Goal: Transaction & Acquisition: Purchase product/service

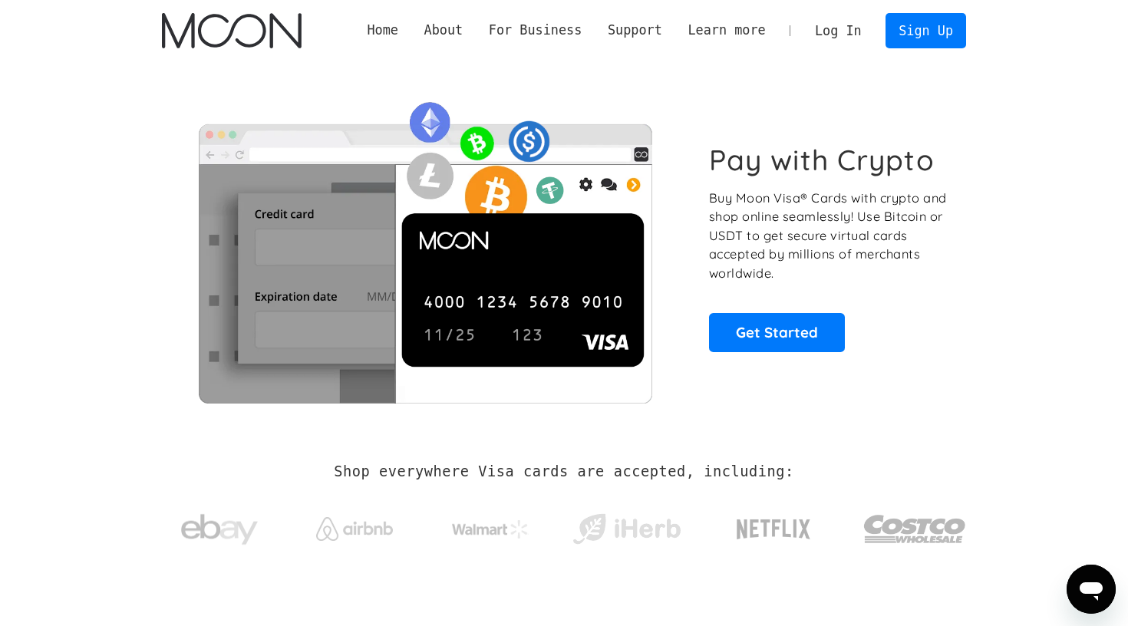
click at [847, 26] on link "Log In" at bounding box center [838, 31] width 72 height 34
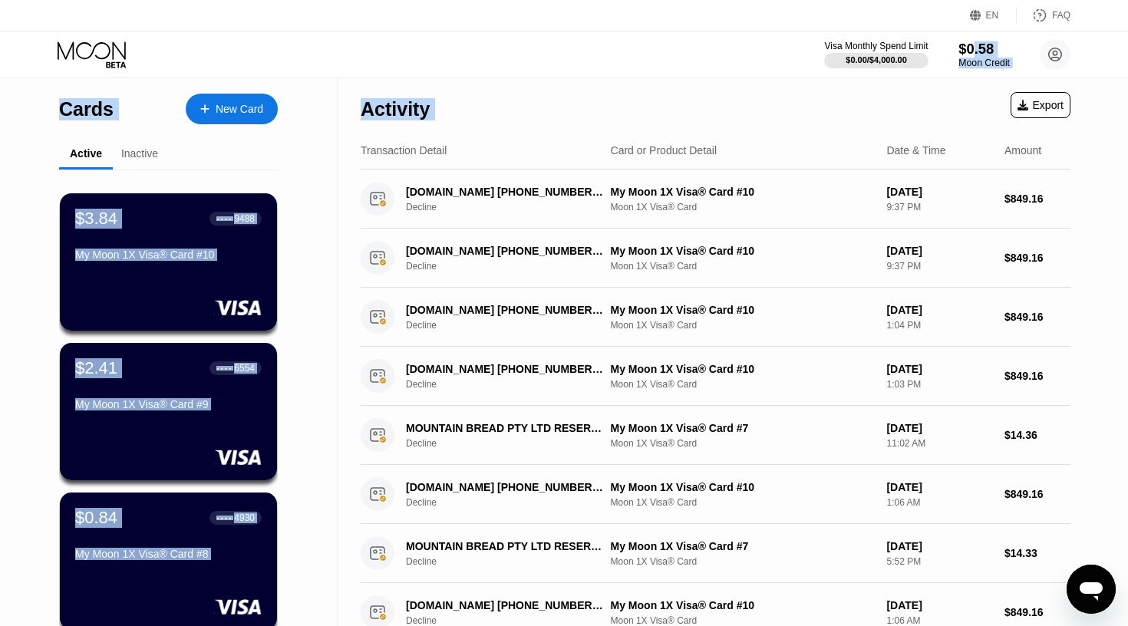
drag, startPoint x: 970, startPoint y: 44, endPoint x: 354, endPoint y: 426, distance: 724.9
click at [361, 424] on div "EN Language Select an item Save FAQ Visa Monthly Spend Limit $0.00 / $4,000.00 …" at bounding box center [564, 313] width 1128 height 626
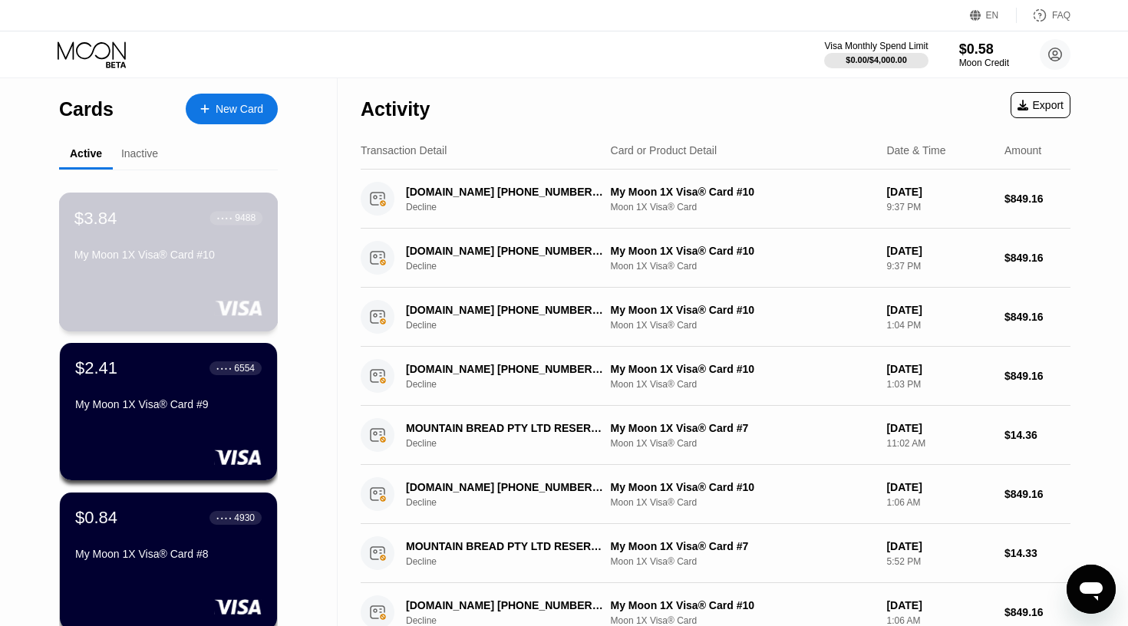
click at [270, 328] on div "$3.84 ● ● ● ● 9488 My Moon 1X Visa® Card #10" at bounding box center [168, 262] width 219 height 139
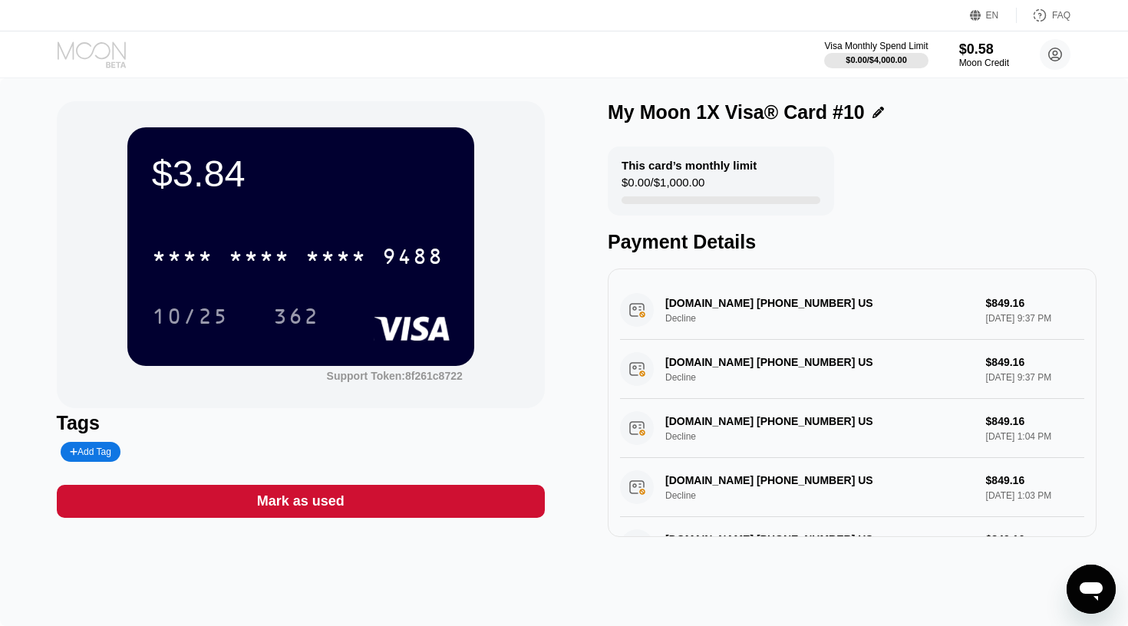
click at [111, 55] on icon at bounding box center [93, 54] width 71 height 27
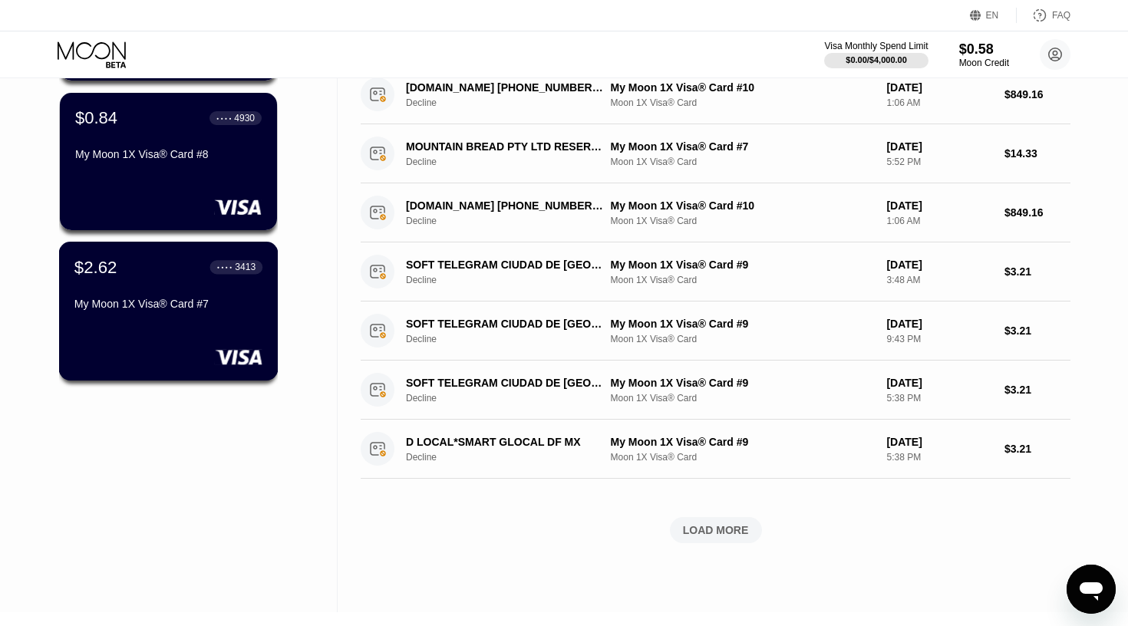
scroll to position [359, 0]
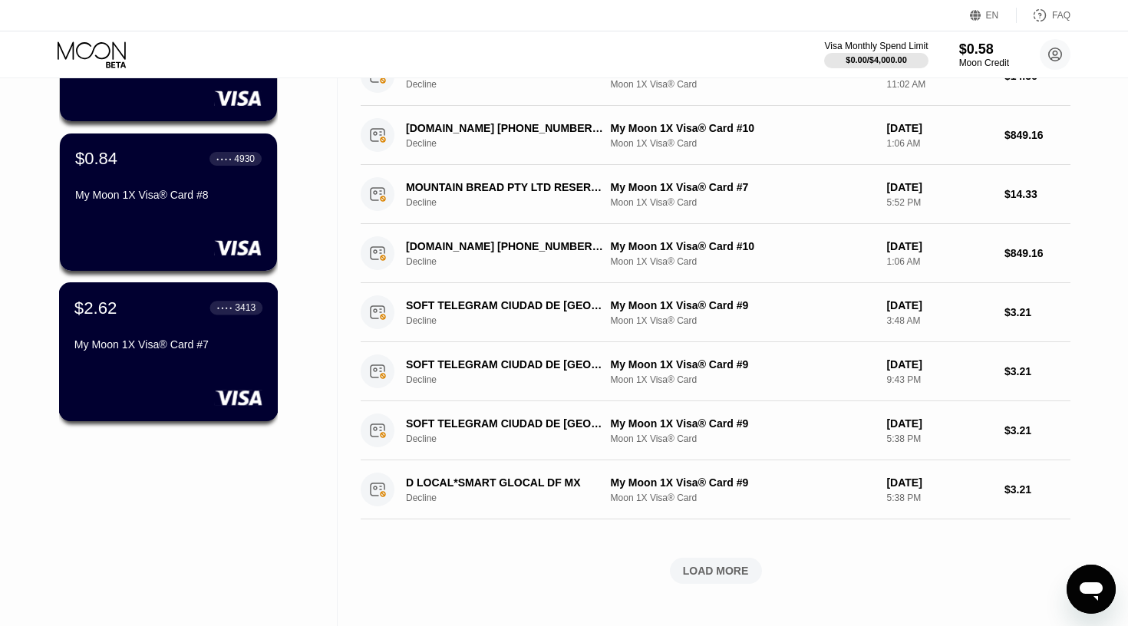
click at [232, 313] on div "● ● ● ● 3413" at bounding box center [236, 307] width 38 height 11
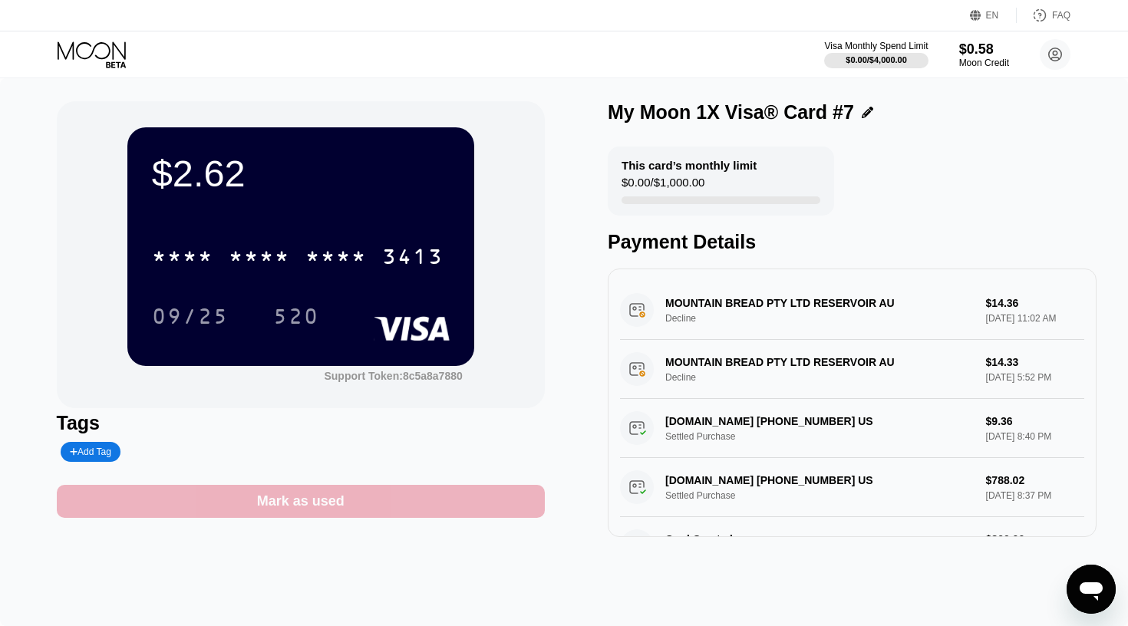
click at [299, 505] on div "Mark as used" at bounding box center [300, 502] width 87 height 18
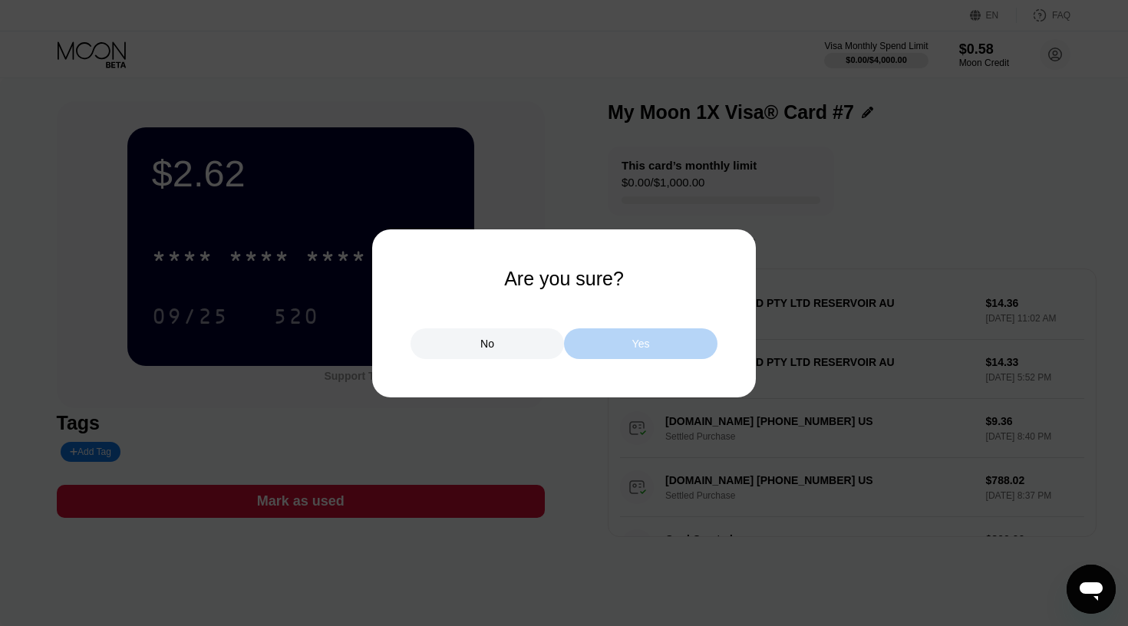
click at [677, 354] on div "Yes" at bounding box center [640, 343] width 153 height 31
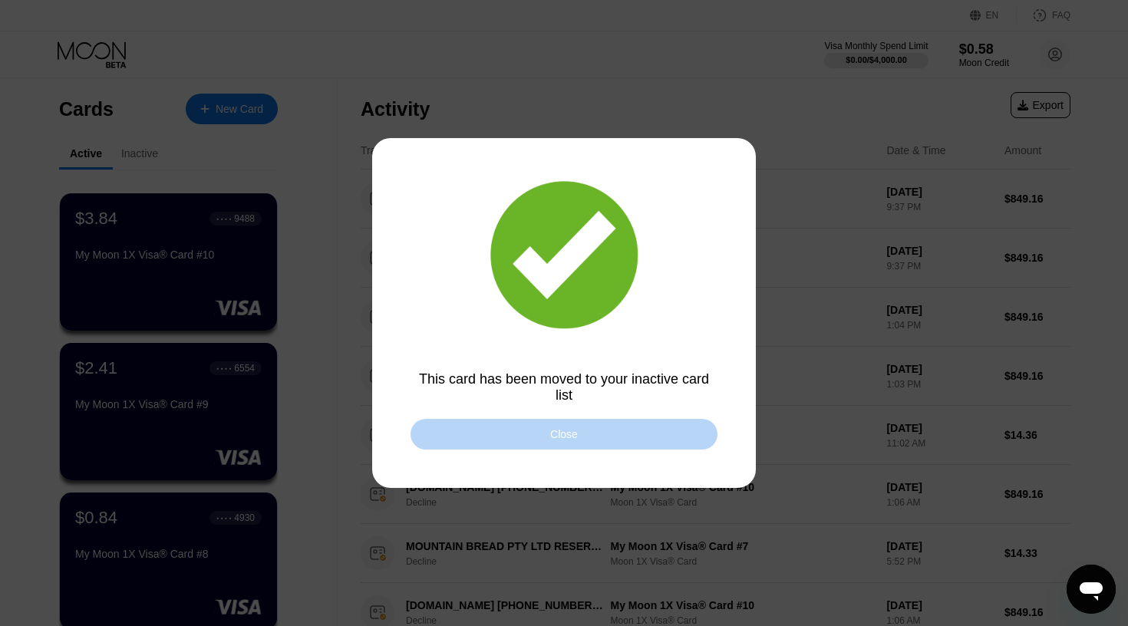
click at [444, 438] on div "Close" at bounding box center [563, 434] width 307 height 31
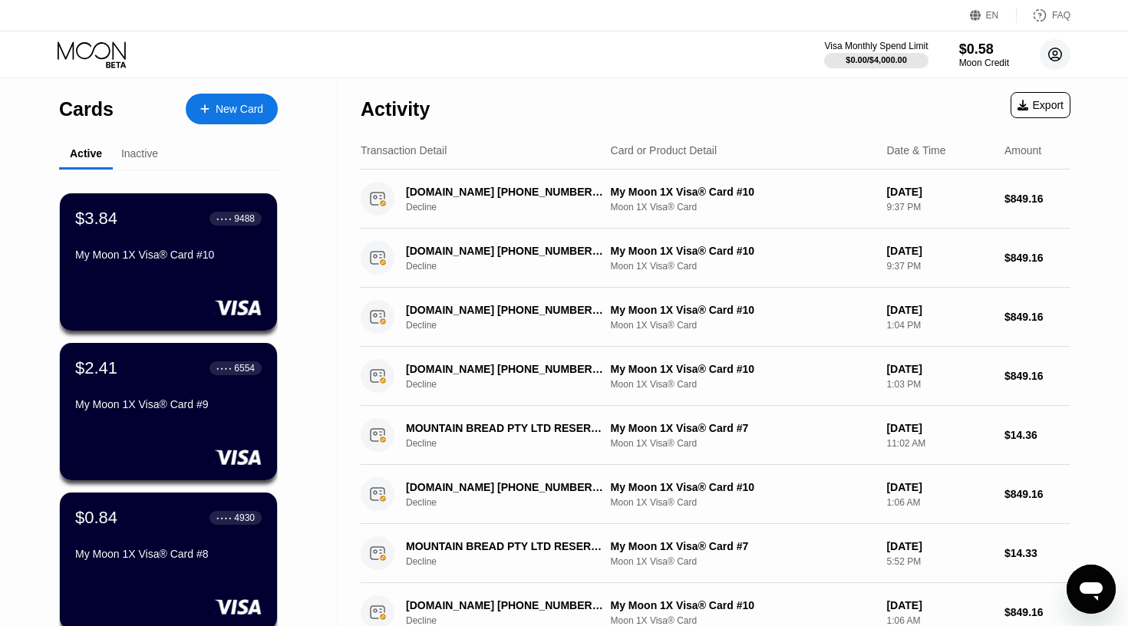
click at [1060, 48] on circle at bounding box center [1055, 54] width 31 height 31
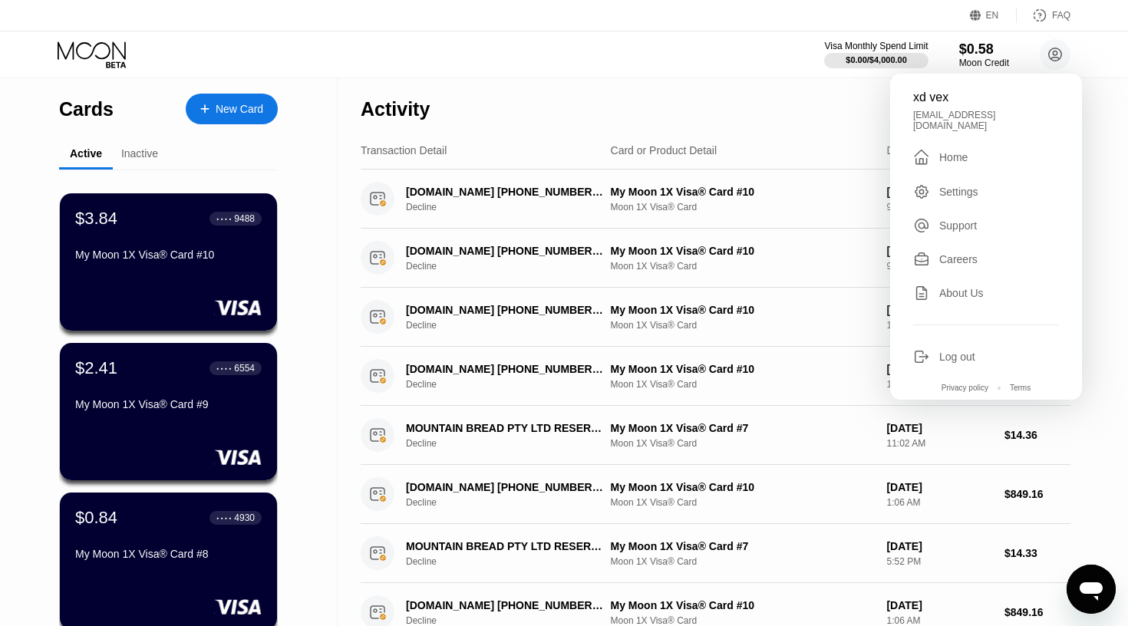
click at [948, 361] on div "xd vex willohall2@gmail.com  Home Settings Support Careers About Us Log out Pr…" at bounding box center [986, 237] width 192 height 326
click at [956, 351] on div "Log out" at bounding box center [957, 357] width 36 height 12
click at [956, 348] on div "Log out" at bounding box center [986, 356] width 146 height 17
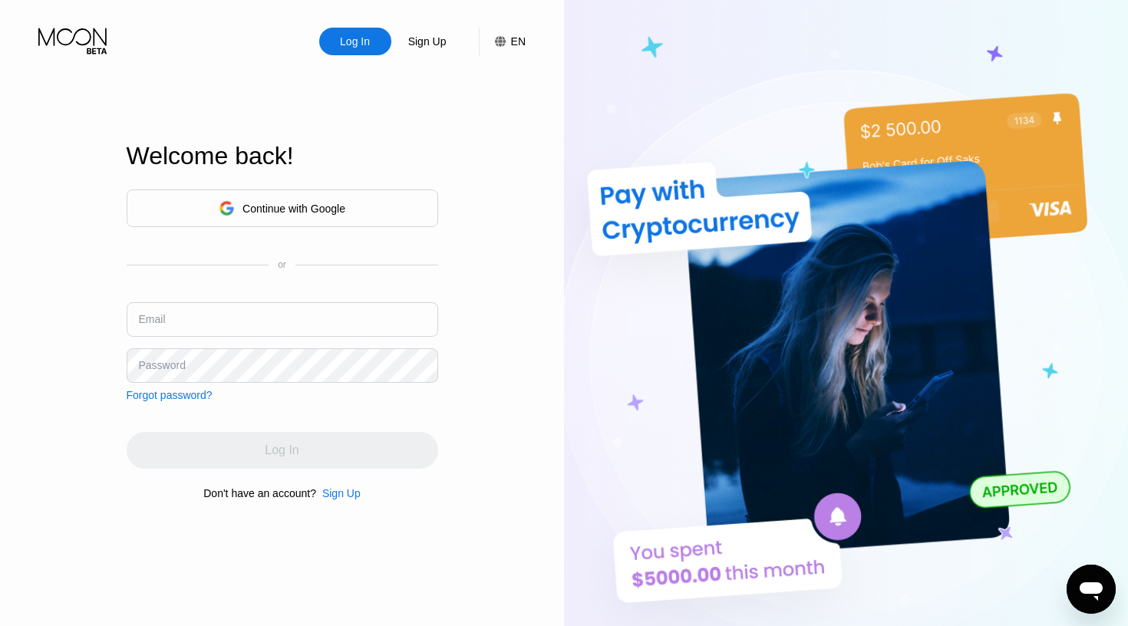
click at [317, 340] on div "Email" at bounding box center [282, 325] width 311 height 46
click at [343, 232] on div "Continue with Google or Email Password Forgot password?" at bounding box center [282, 296] width 311 height 212
click at [346, 224] on div "Continue with Google" at bounding box center [282, 209] width 311 height 38
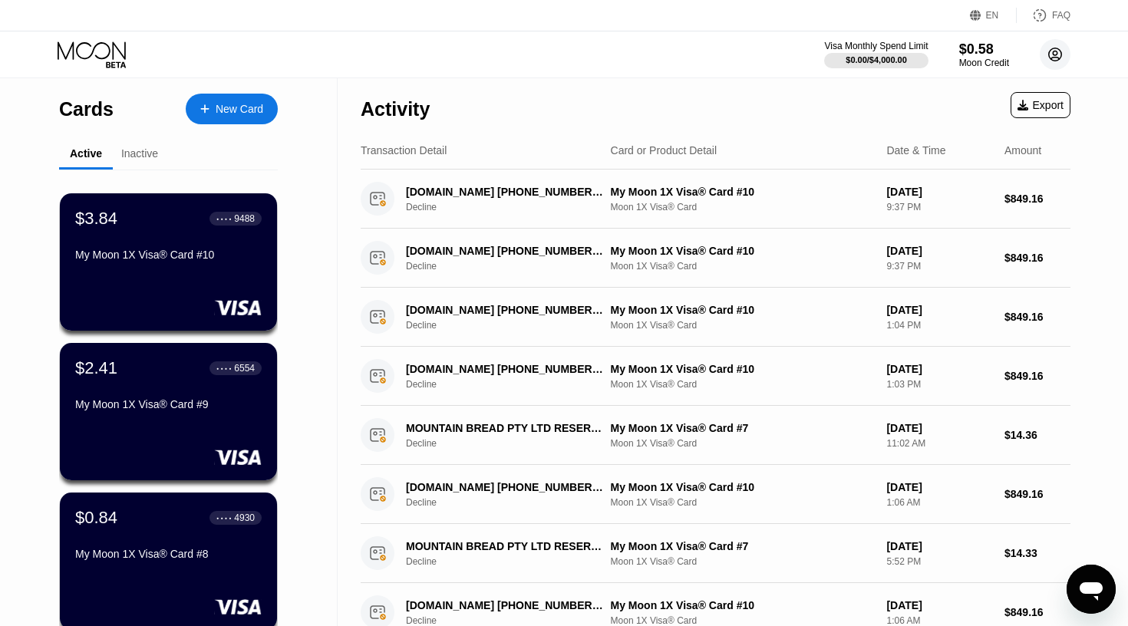
click at [1056, 58] on icon at bounding box center [1055, 55] width 8 height 8
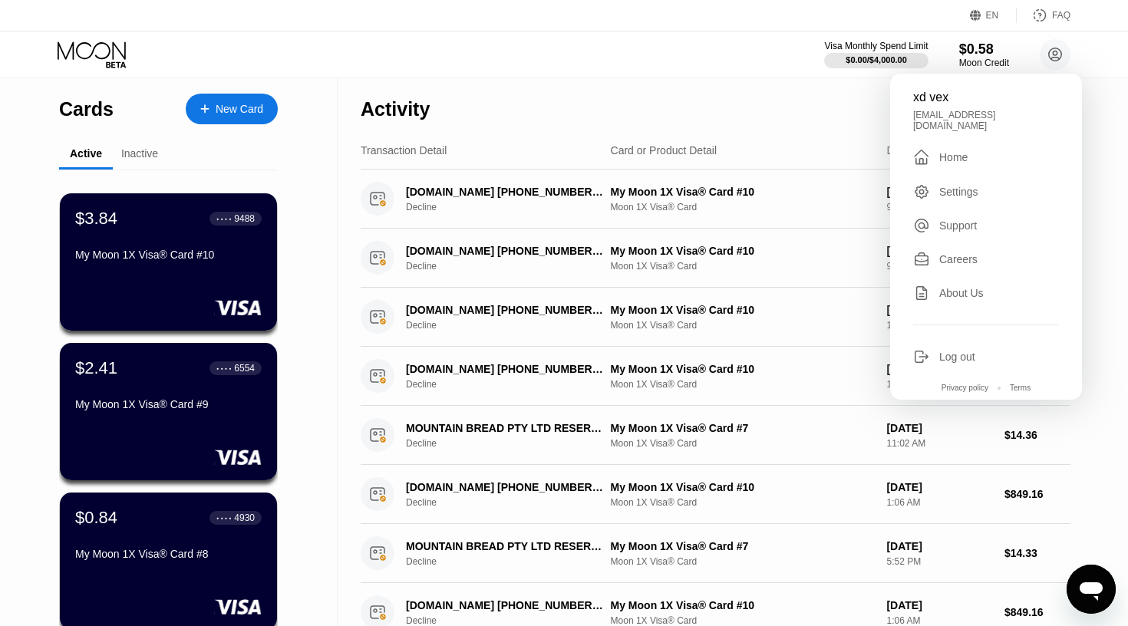
click at [947, 352] on div "Log out" at bounding box center [957, 357] width 36 height 12
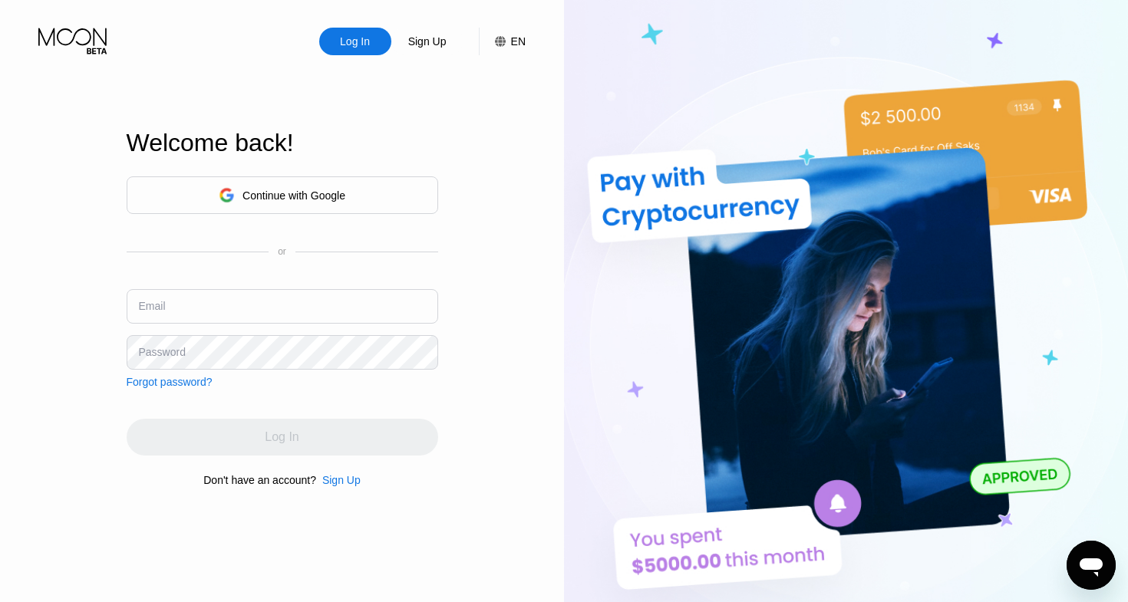
drag, startPoint x: 377, startPoint y: 219, endPoint x: 400, endPoint y: 194, distance: 33.7
click at [377, 219] on div "Continue with Google or Email Password Forgot password?" at bounding box center [282, 282] width 311 height 212
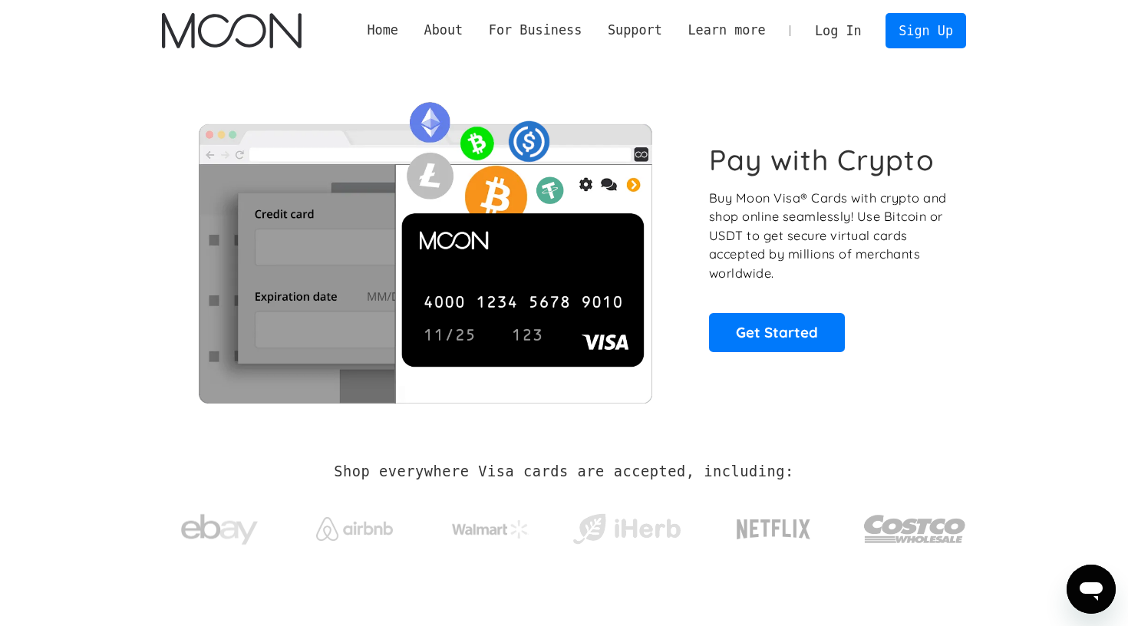
click at [872, 20] on link "Log In" at bounding box center [838, 31] width 72 height 34
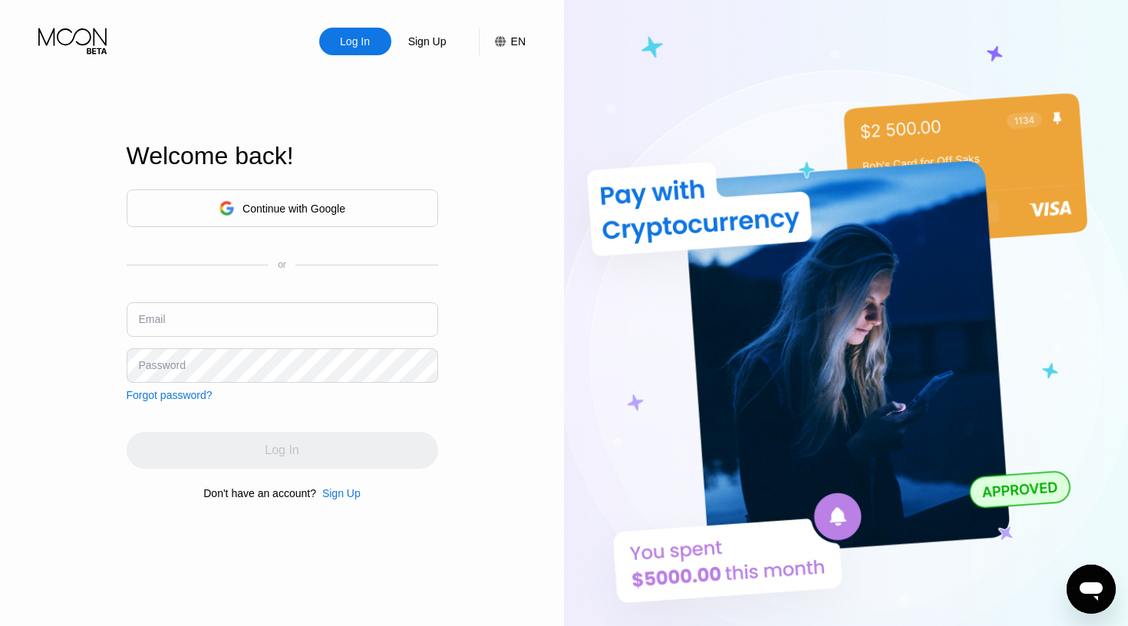
click at [343, 190] on div "Continue with Google" at bounding box center [282, 209] width 311 height 38
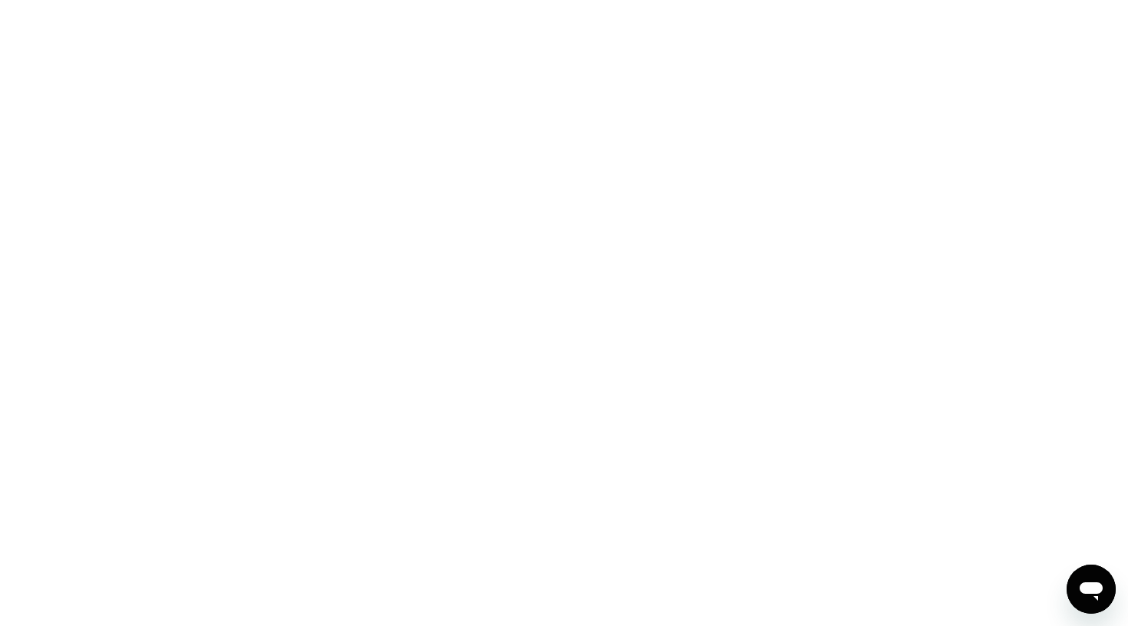
click at [909, 205] on div at bounding box center [564, 313] width 1128 height 626
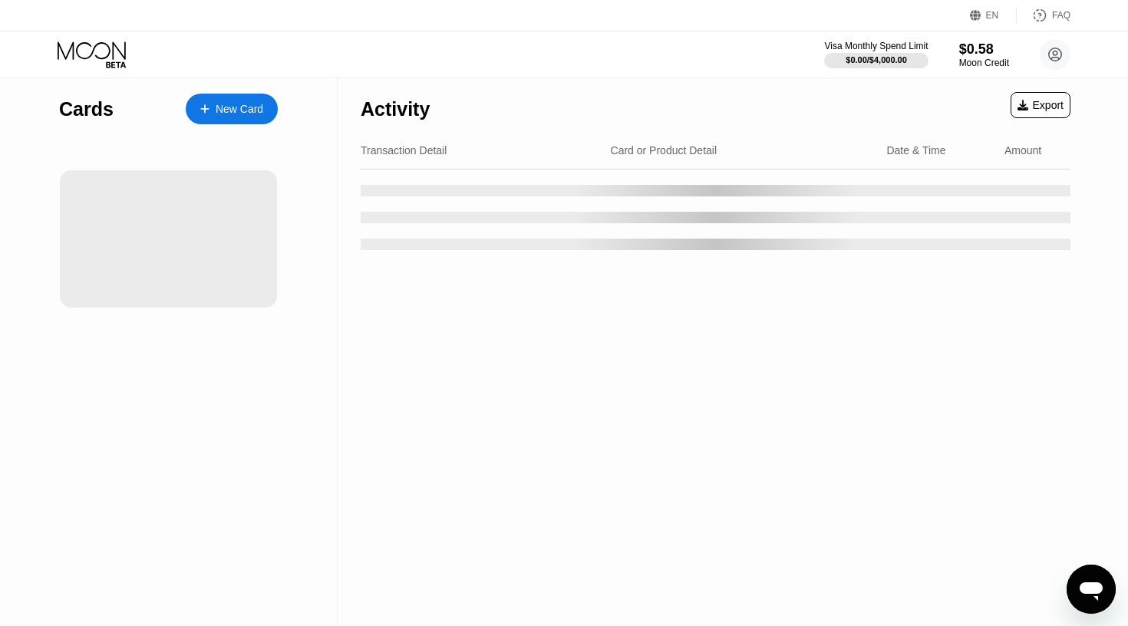
click at [971, 38] on div "Visa Monthly Spend Limit $0.00 / $4,000.00 $0.58 Moon Credit xd vex willohall2@…" at bounding box center [564, 54] width 1128 height 46
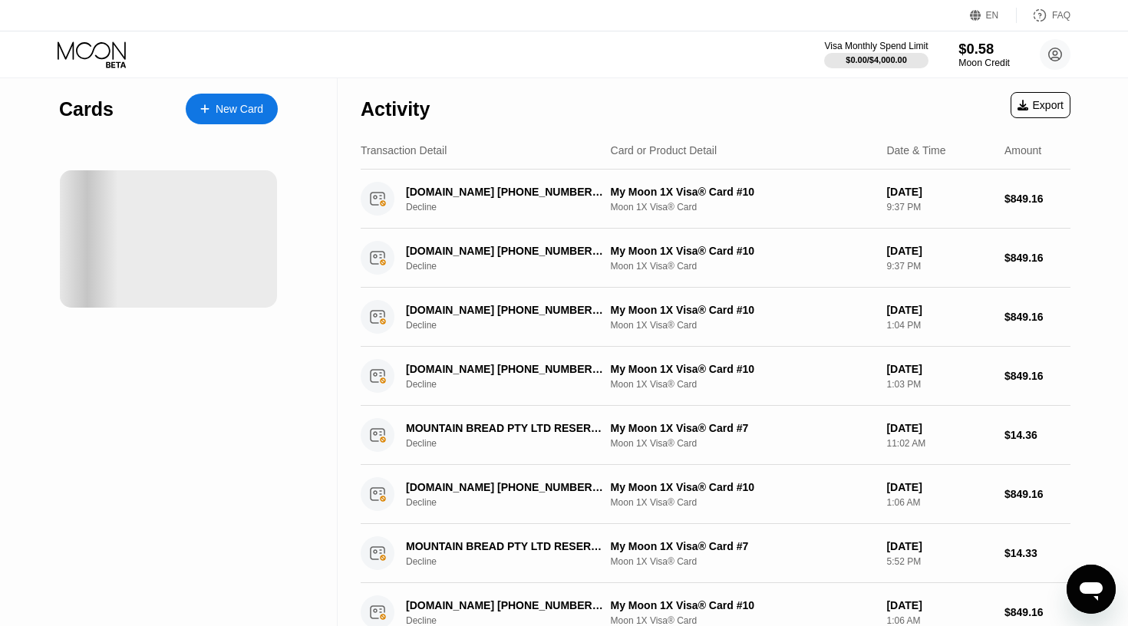
click at [972, 54] on div "$0.58" at bounding box center [983, 49] width 51 height 16
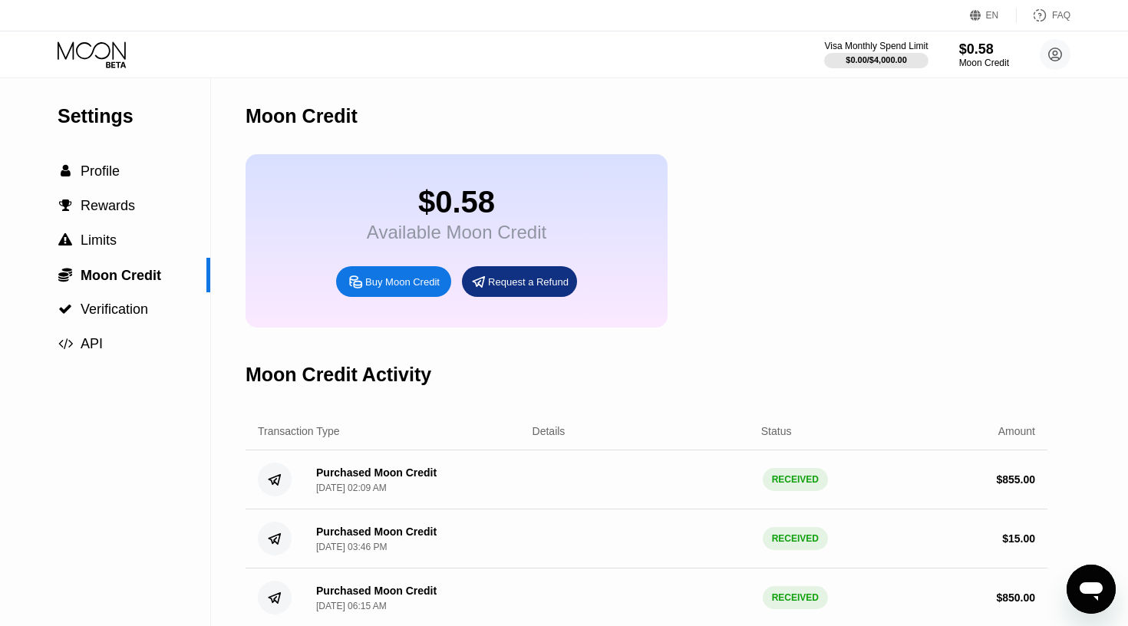
click at [401, 281] on div "Buy Moon Credit" at bounding box center [402, 281] width 74 height 13
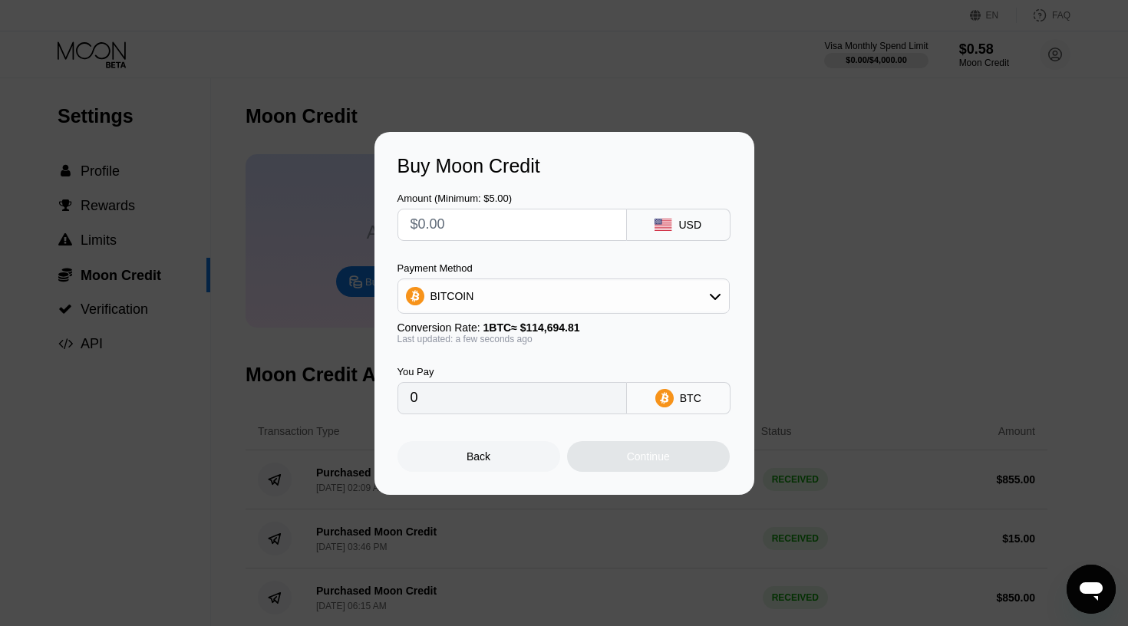
click at [554, 288] on div "BITCOIN" at bounding box center [563, 296] width 331 height 31
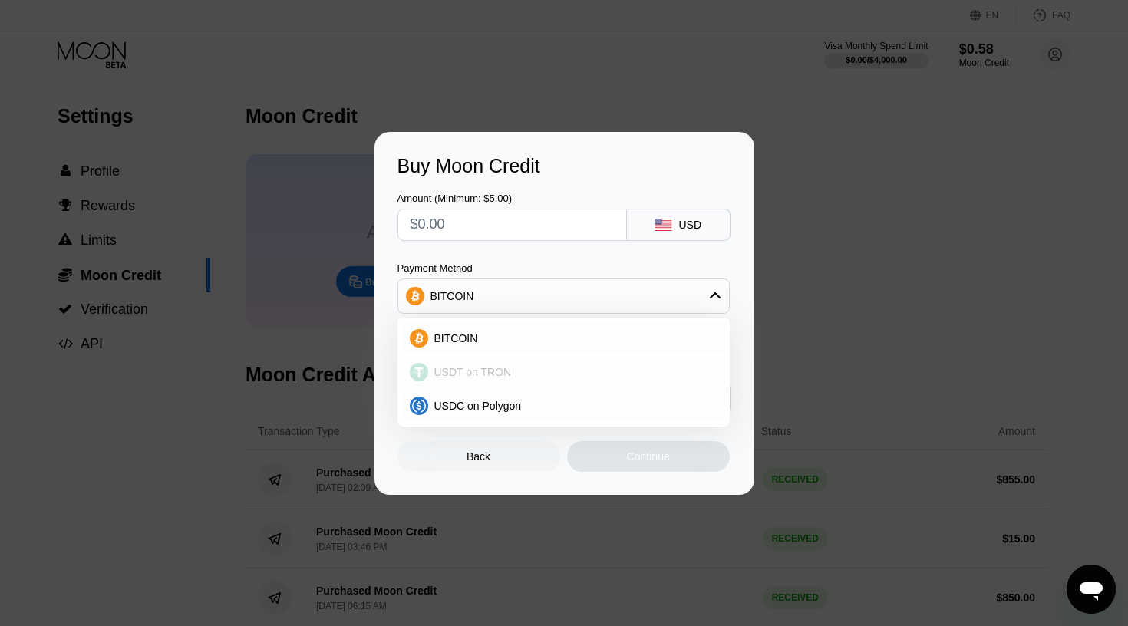
click at [499, 371] on span "USDT on TRON" at bounding box center [472, 372] width 77 height 12
type input "0.00"
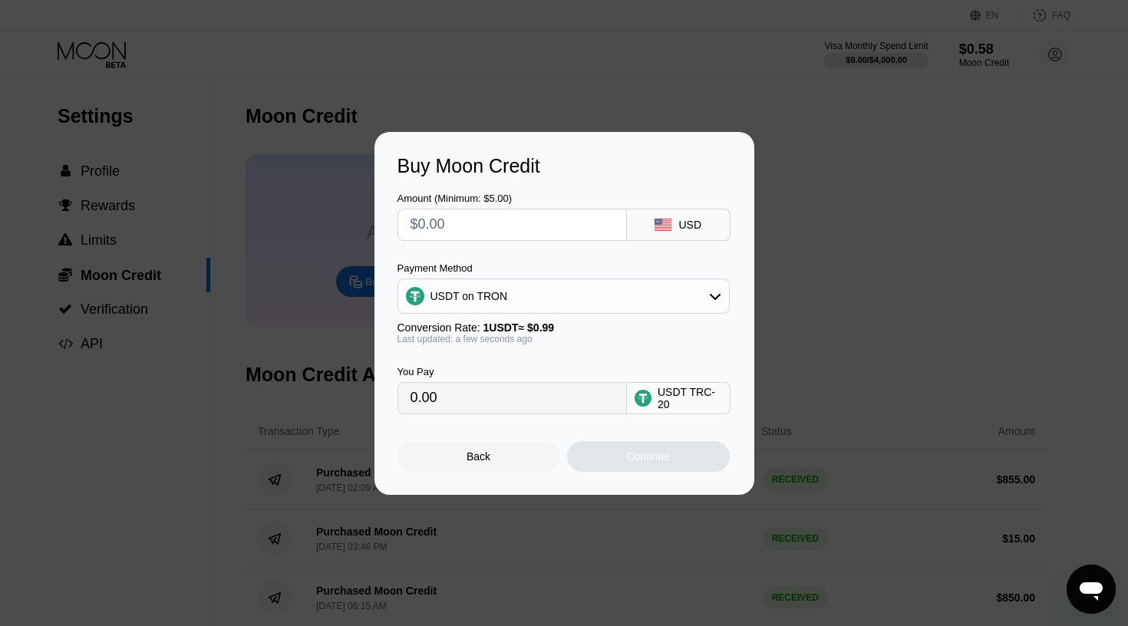
click at [546, 203] on div "Amount (Minimum: $5.00)" at bounding box center [511, 217] width 229 height 48
click at [538, 232] on input "text" at bounding box center [511, 224] width 203 height 31
type input "$1"
type input "1.01"
type input "$15"
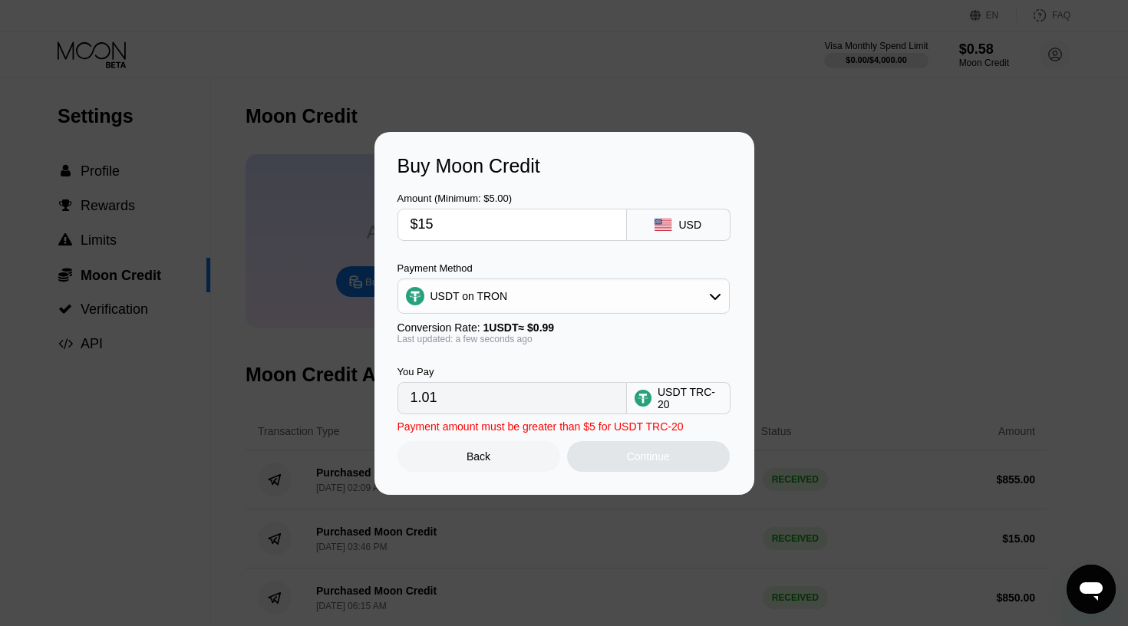
type input "15.15"
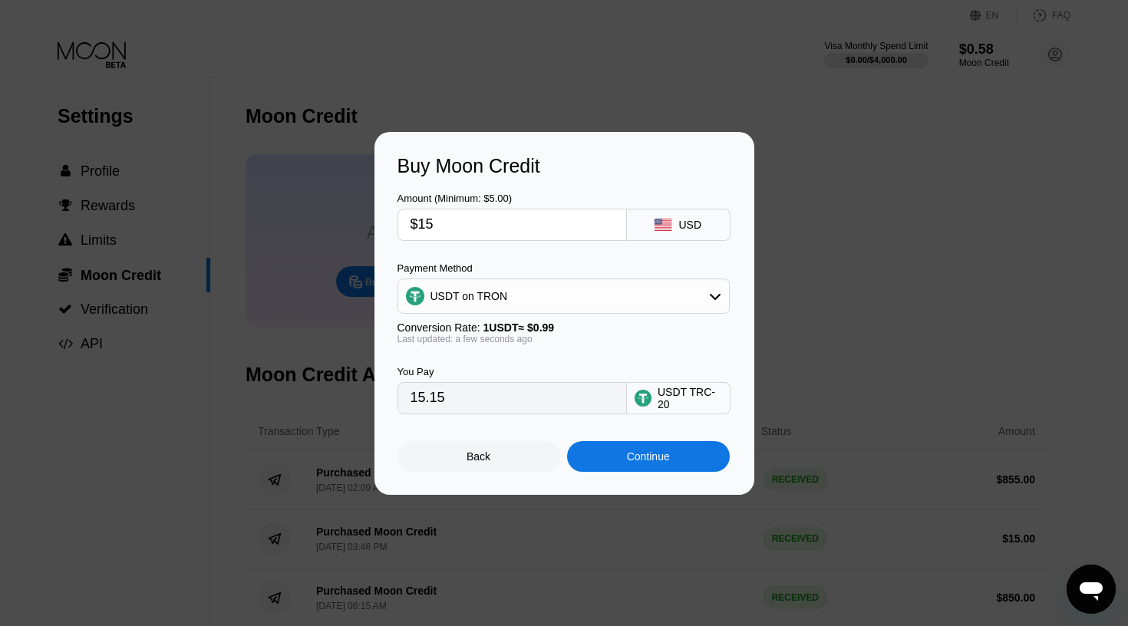
type input "$15"
click at [648, 456] on div "Continue" at bounding box center [648, 456] width 43 height 12
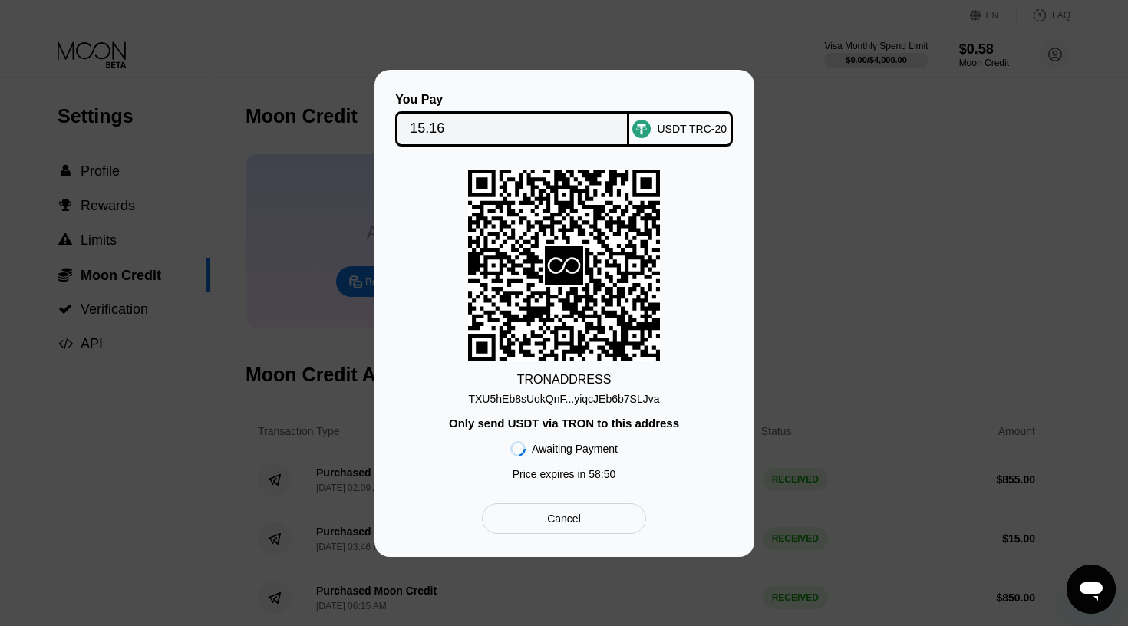
click at [598, 393] on div "TXU5hEb8sUokQnF...yiqcJEb6b7SLJva" at bounding box center [563, 399] width 191 height 12
click at [568, 406] on div "TRON ADDRESS TXU5hEb8sUokQnF...yiqcJEb6b7SLJva Only send USDT via TRON to this …" at bounding box center [564, 329] width 334 height 318
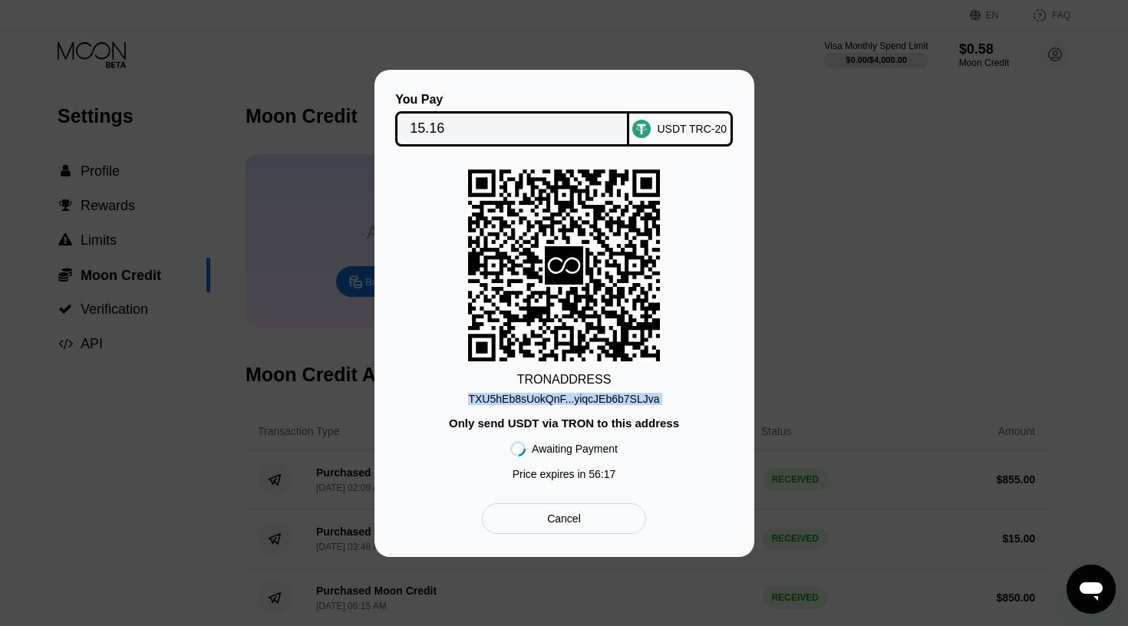
copy div "TXU5hEb8sUokQnF...yiqcJEb6b7SLJva"
click at [582, 422] on div "Only send USDT via TRON to this address" at bounding box center [564, 423] width 230 height 13
click at [590, 384] on div "TRON ADDRESS" at bounding box center [564, 380] width 94 height 14
click at [612, 393] on div "TXU5hEb8sUokQnF...yiqcJEb6b7SLJva" at bounding box center [563, 399] width 191 height 12
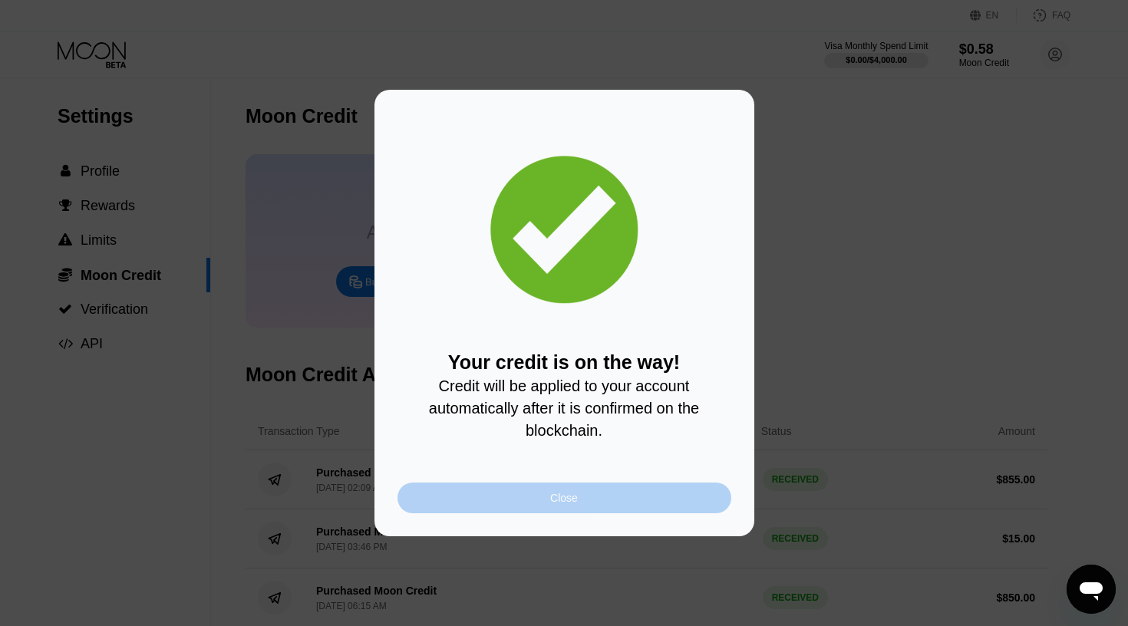
click at [510, 493] on div "Close" at bounding box center [564, 498] width 334 height 31
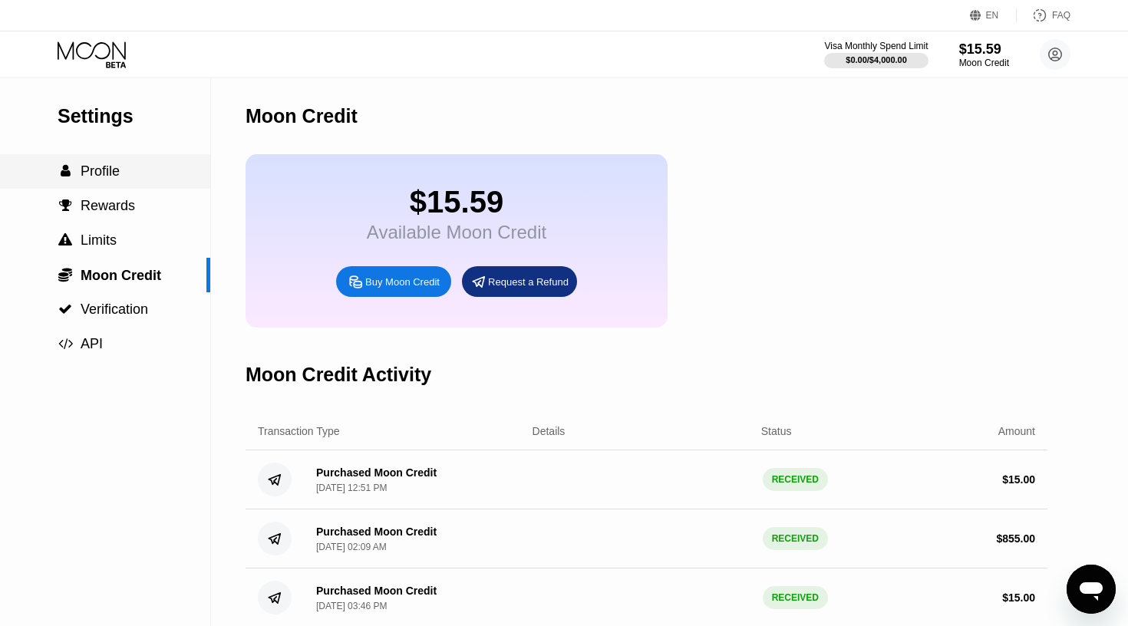
click at [130, 172] on div " Profile" at bounding box center [105, 171] width 210 height 16
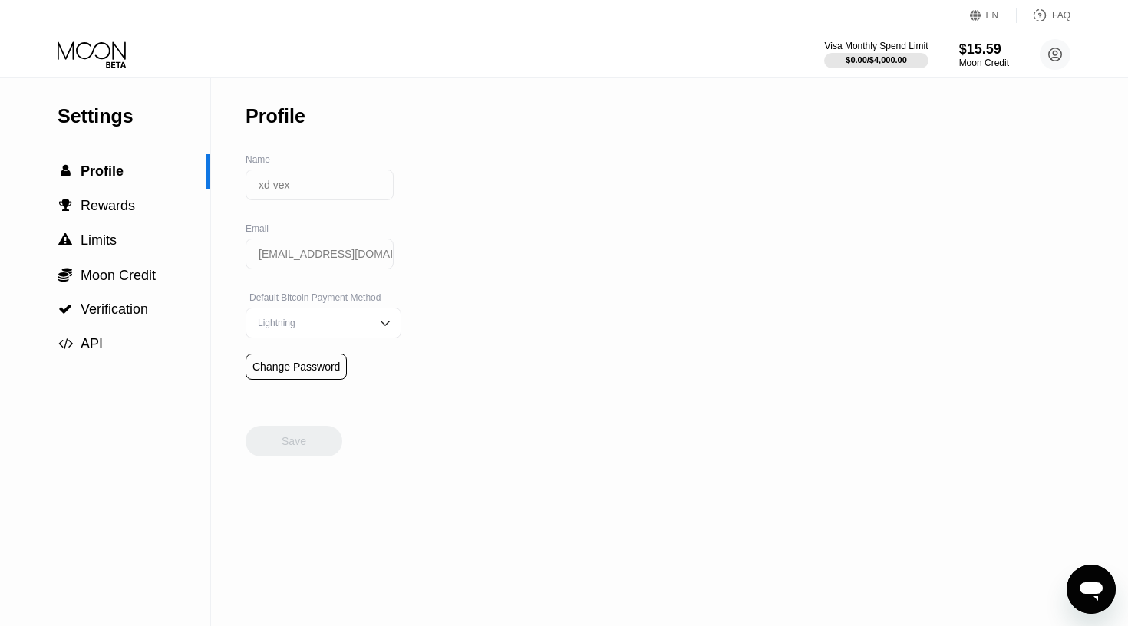
click at [114, 79] on div "Settings  Profile  Rewards  Limits  Moon Credit  Verification  API" at bounding box center [105, 219] width 210 height 283
click at [111, 71] on div "Visa Monthly Spend Limit $0.00 / $4,000.00 $15.59 Moon Credit xd vex willohall2…" at bounding box center [564, 54] width 1128 height 46
click at [101, 54] on icon at bounding box center [93, 54] width 71 height 27
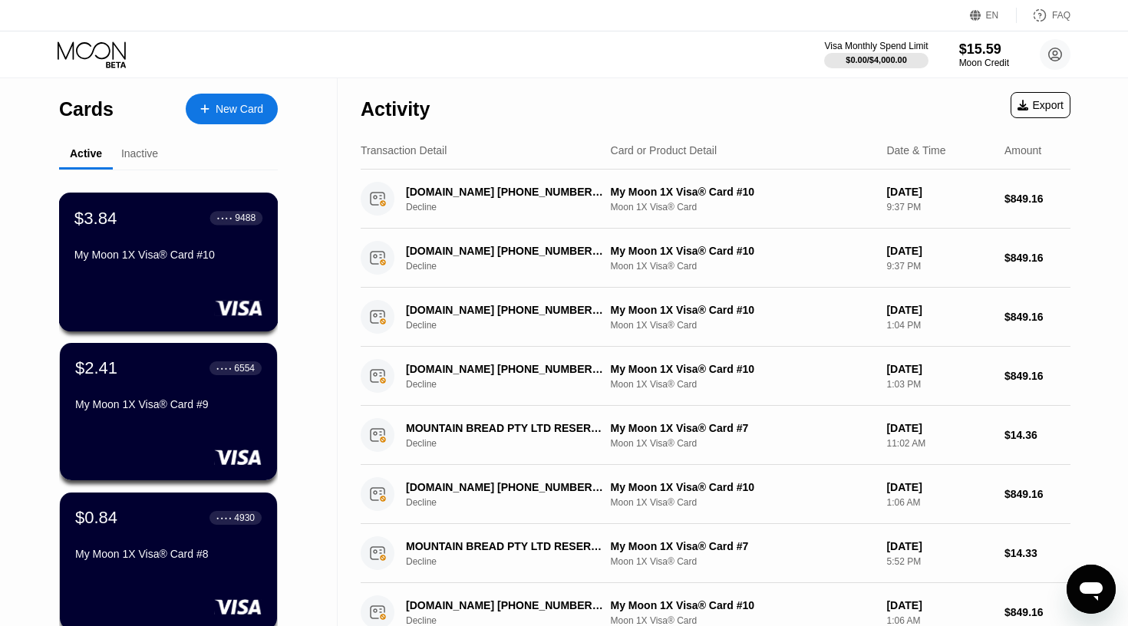
click at [225, 217] on div "● ● ● ●" at bounding box center [224, 218] width 15 height 5
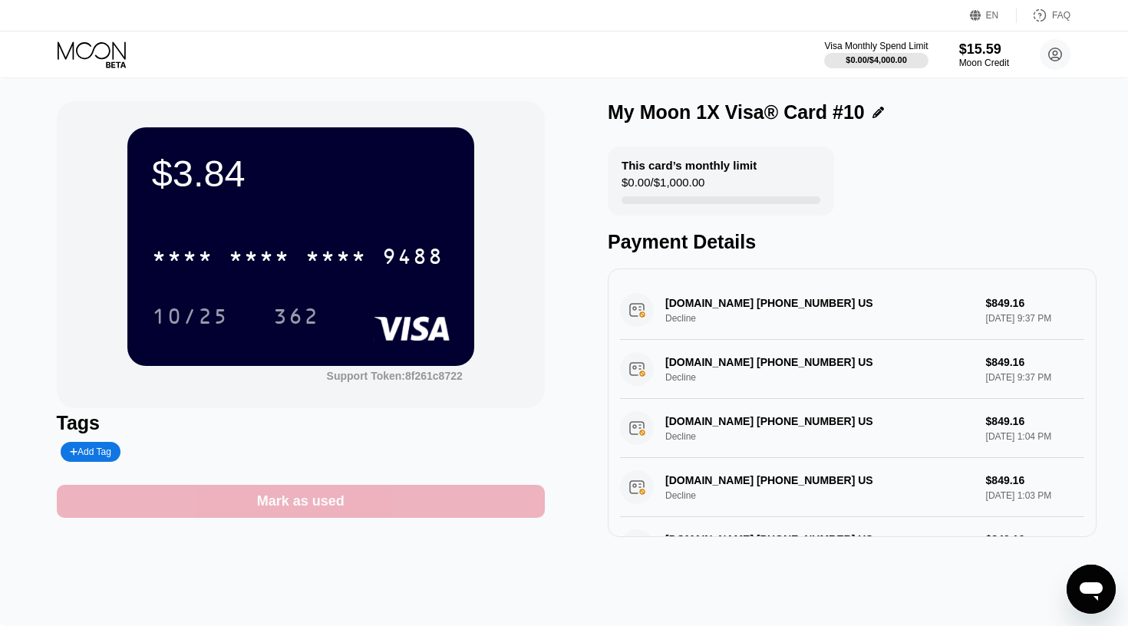
click at [410, 498] on div "Mark as used" at bounding box center [301, 501] width 489 height 33
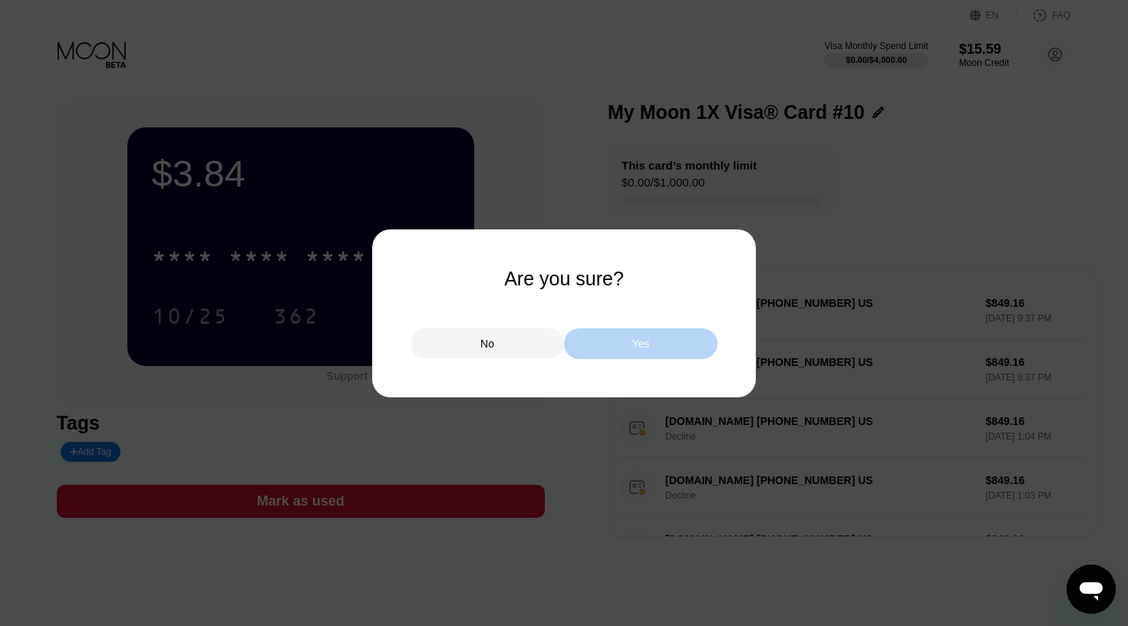
click at [663, 331] on div "Yes" at bounding box center [640, 343] width 153 height 31
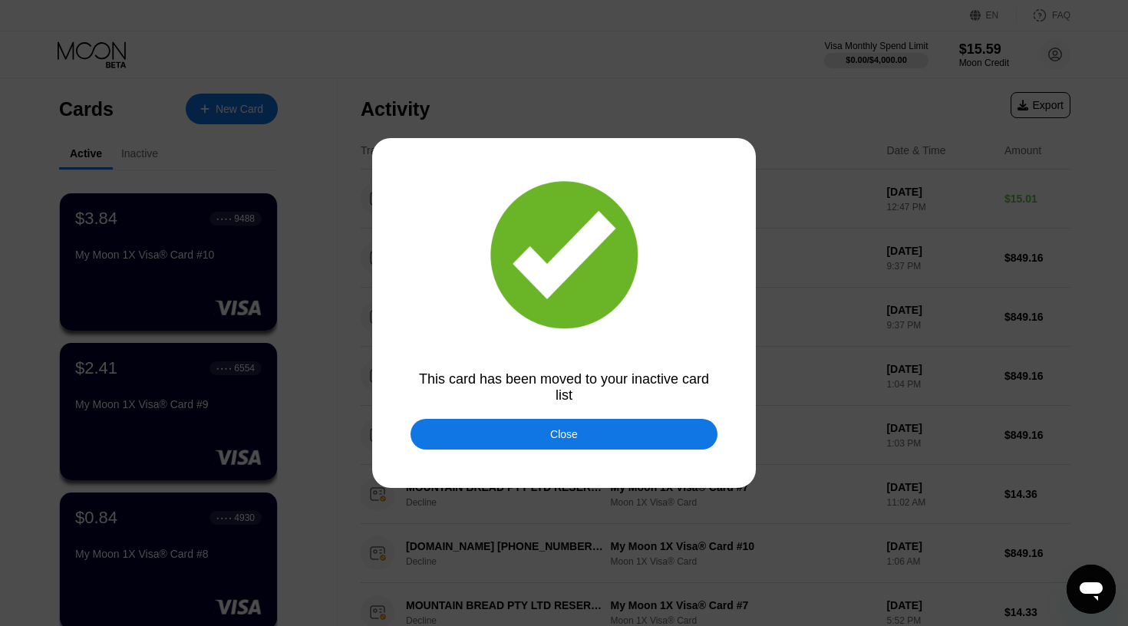
click at [261, 165] on div at bounding box center [564, 313] width 1128 height 626
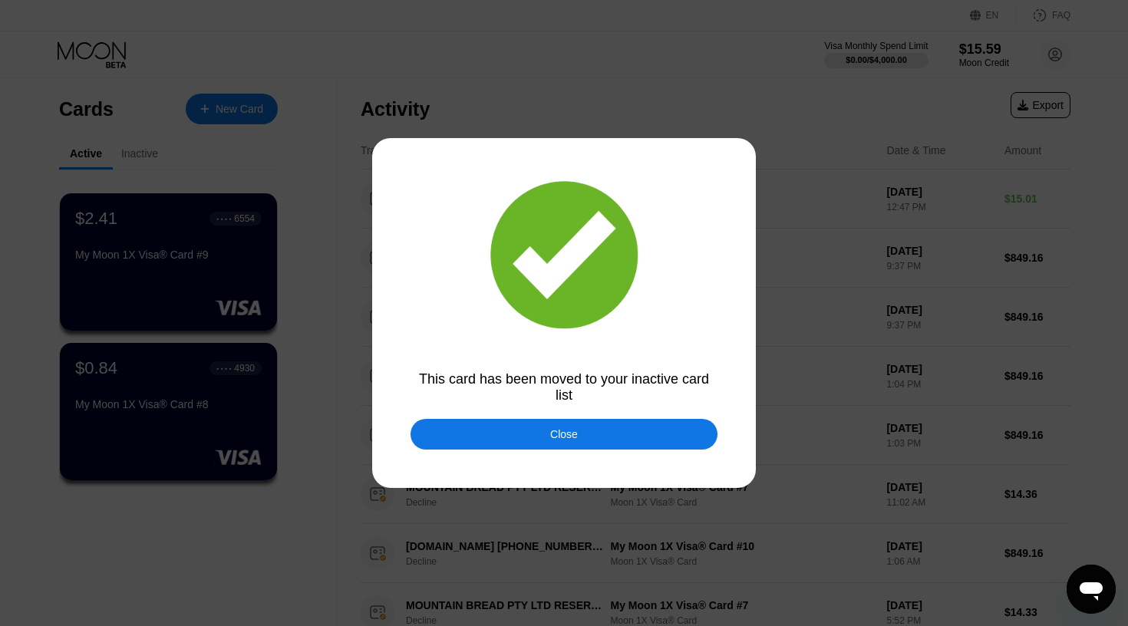
click at [511, 430] on div "Close" at bounding box center [563, 434] width 307 height 31
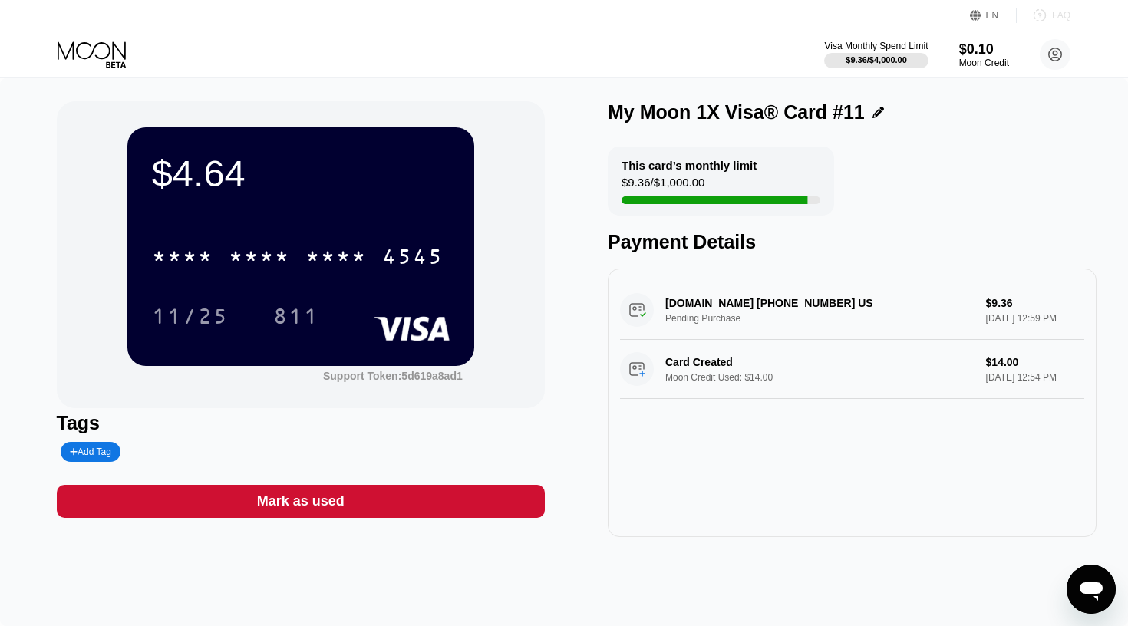
click at [1065, 17] on div "FAQ" at bounding box center [1061, 15] width 18 height 11
click at [1050, 50] on icon at bounding box center [1055, 54] width 13 height 13
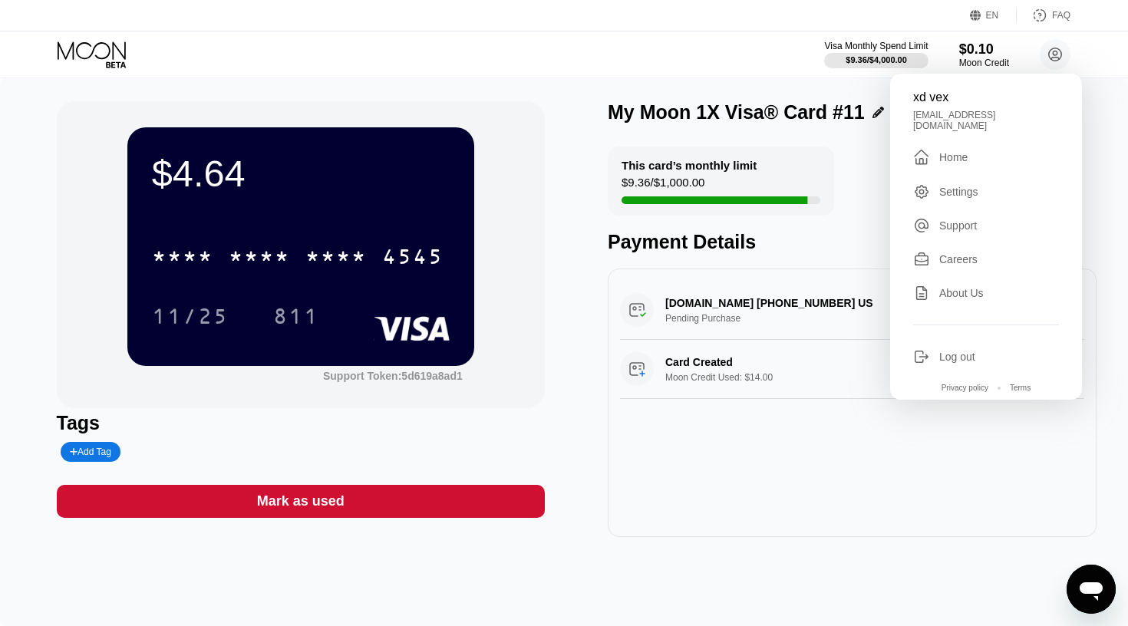
click at [978, 327] on div "xd vex willohall2@gmail.com  Home Settings Support Careers About Us Log out Pr…" at bounding box center [986, 237] width 192 height 326
click at [961, 351] on div "Log out" at bounding box center [957, 357] width 36 height 12
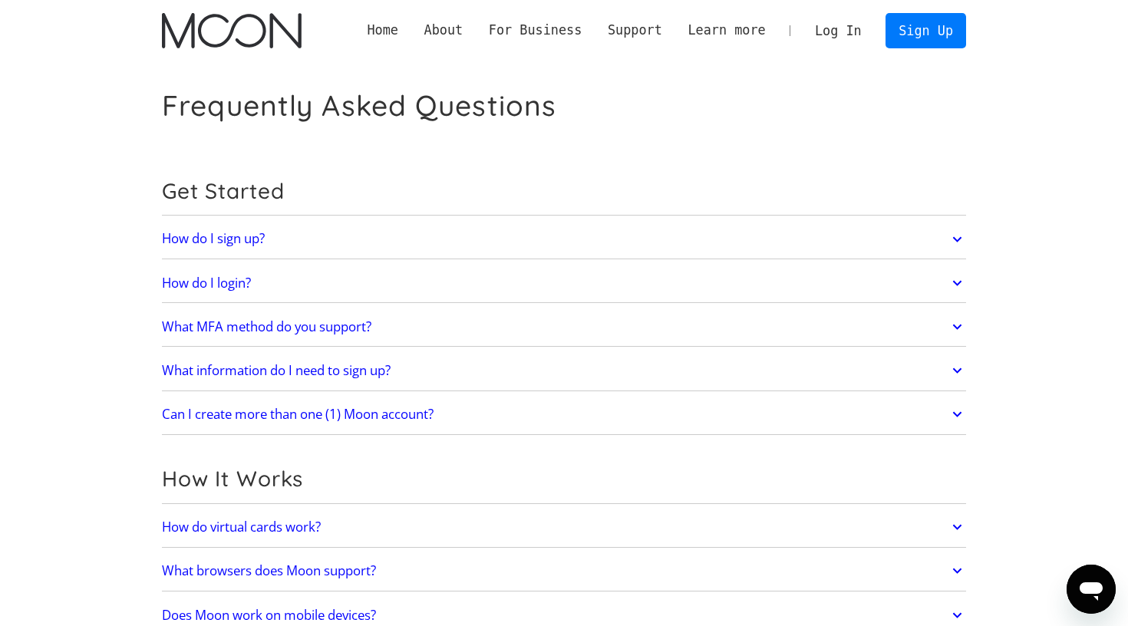
click at [565, 397] on div "Can I create more than one (1) Moon account? No. Each user may only have one ac…" at bounding box center [564, 415] width 804 height 40
click at [558, 408] on link "Can I create more than one (1) Moon account?" at bounding box center [564, 414] width 804 height 32
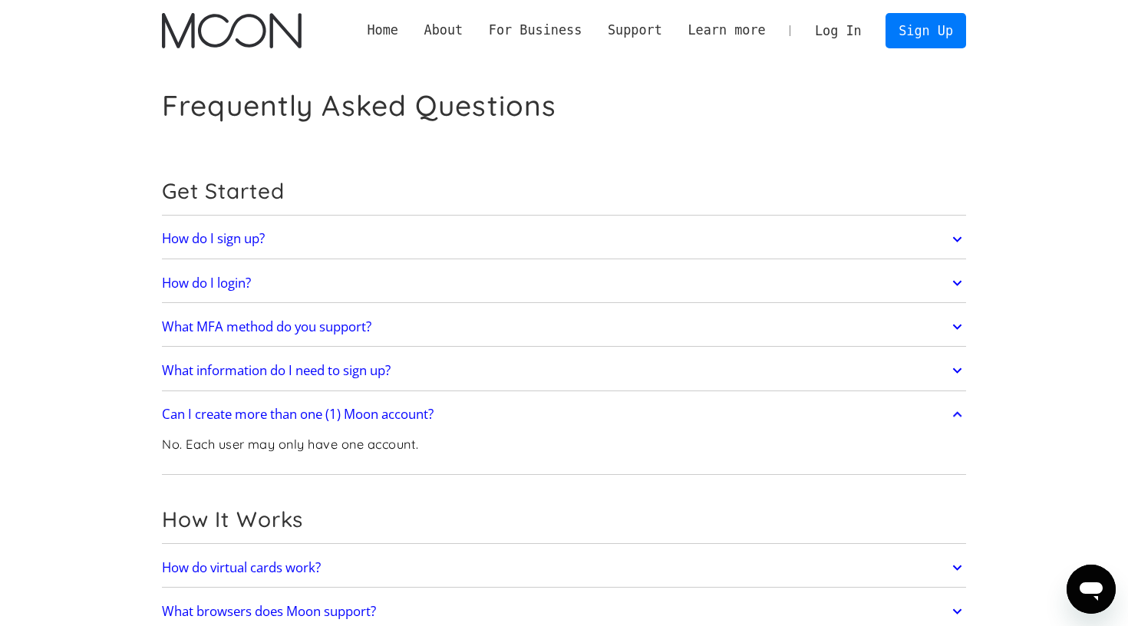
click at [853, 38] on link "Log In" at bounding box center [838, 31] width 72 height 34
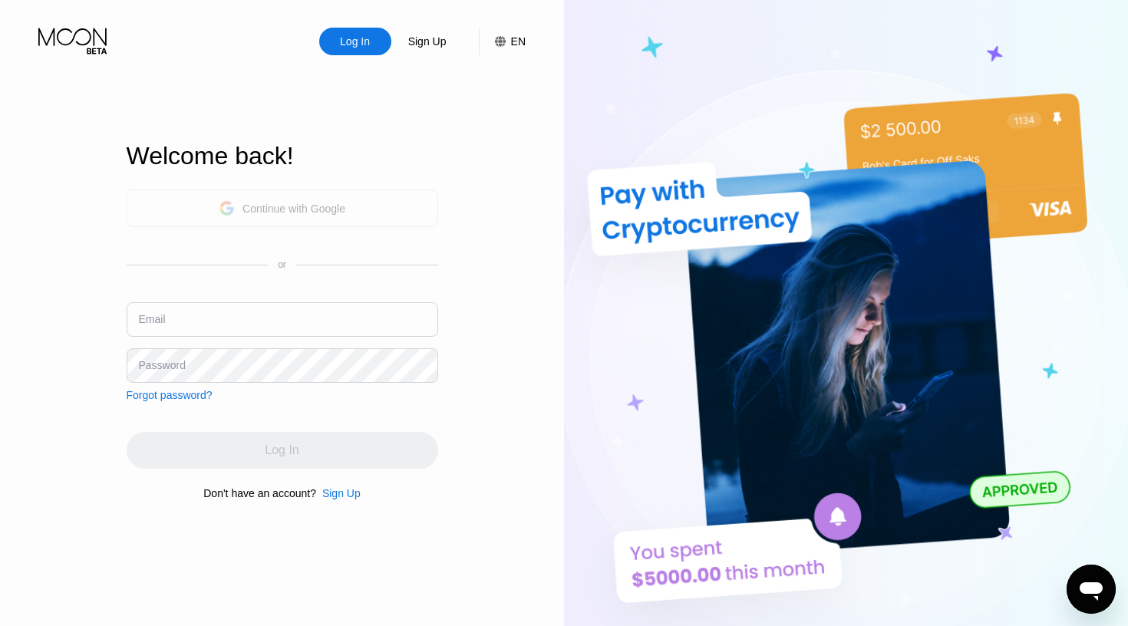
click at [364, 217] on div "Continue with Google" at bounding box center [282, 209] width 311 height 38
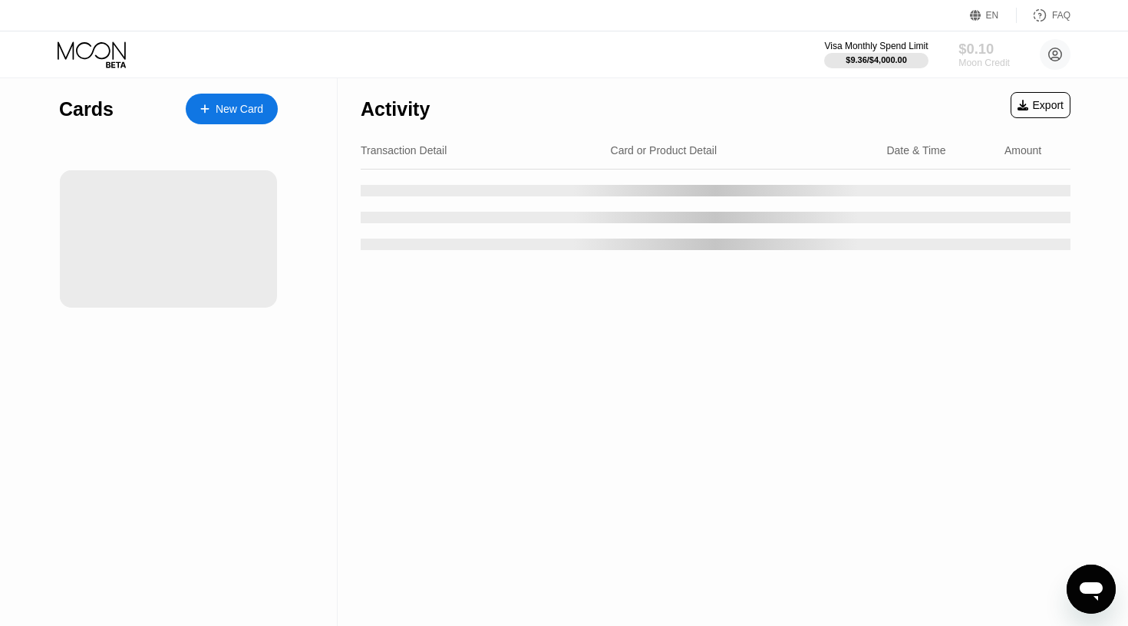
click at [981, 55] on div "$0.10" at bounding box center [983, 49] width 51 height 16
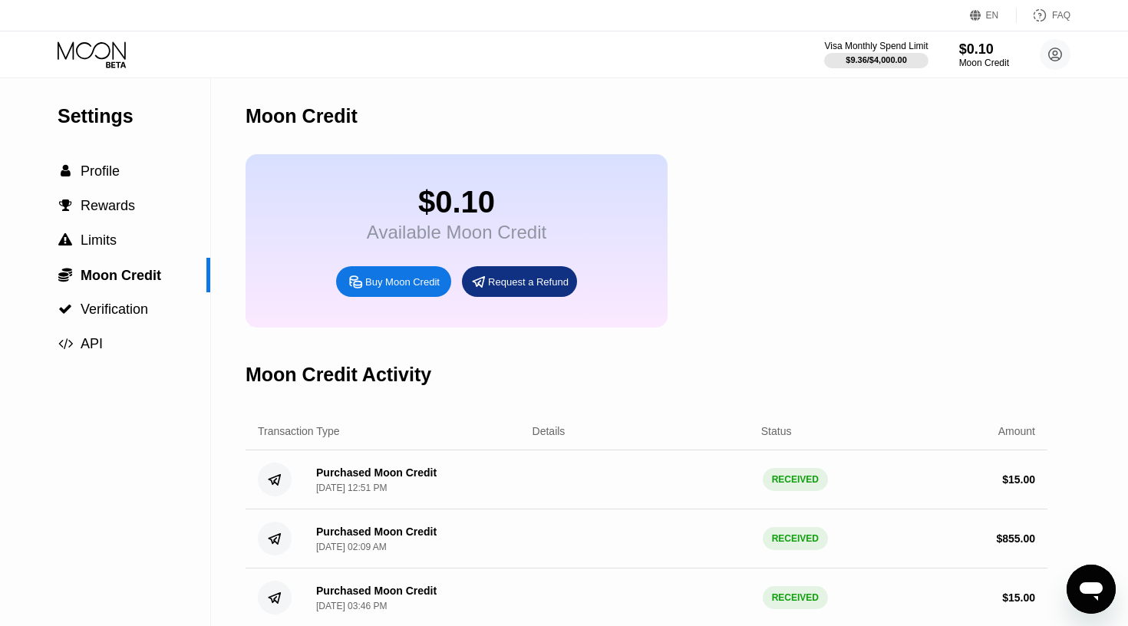
click at [385, 285] on div "Buy Moon Credit" at bounding box center [402, 281] width 74 height 13
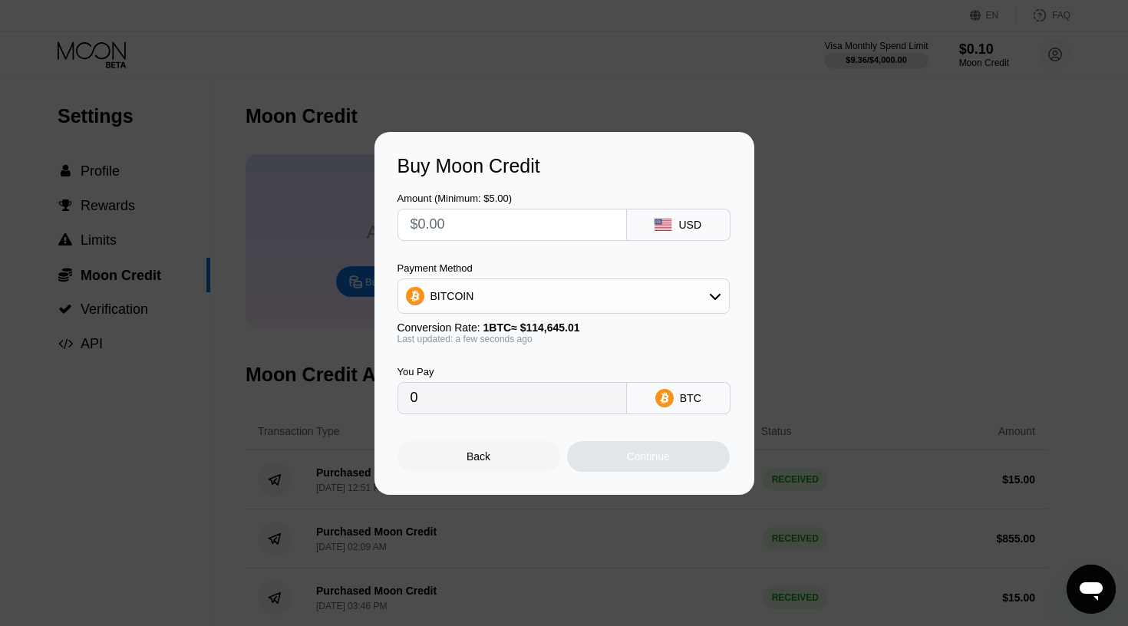
click at [555, 297] on div "BITCOIN" at bounding box center [563, 296] width 331 height 31
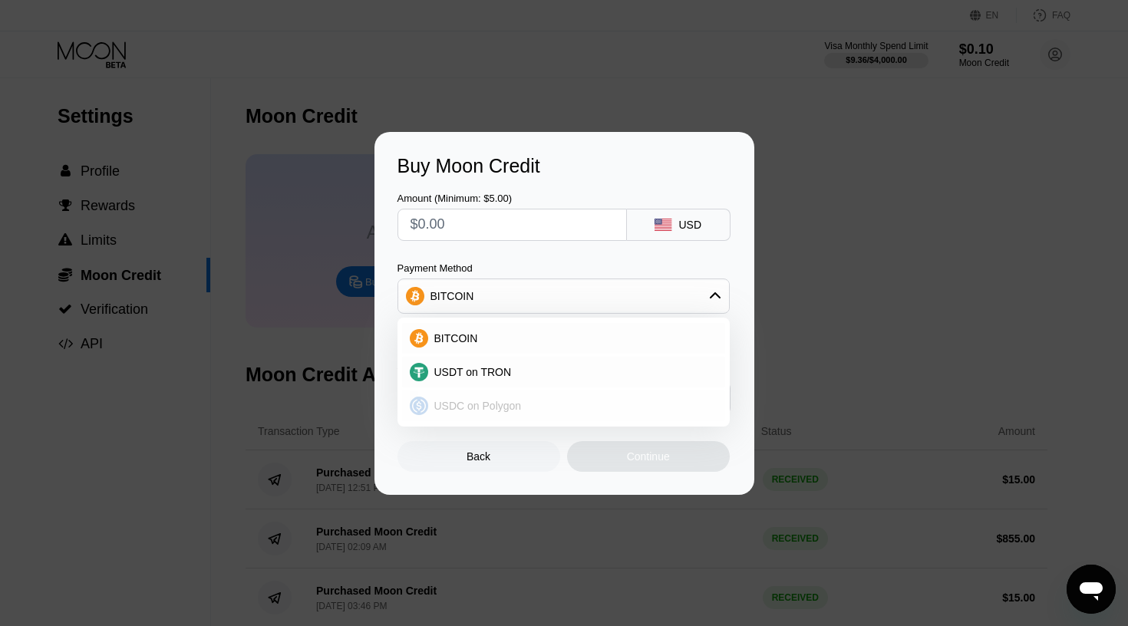
click at [513, 372] on div "USDT on TRON" at bounding box center [572, 372] width 289 height 12
type input "0.00"
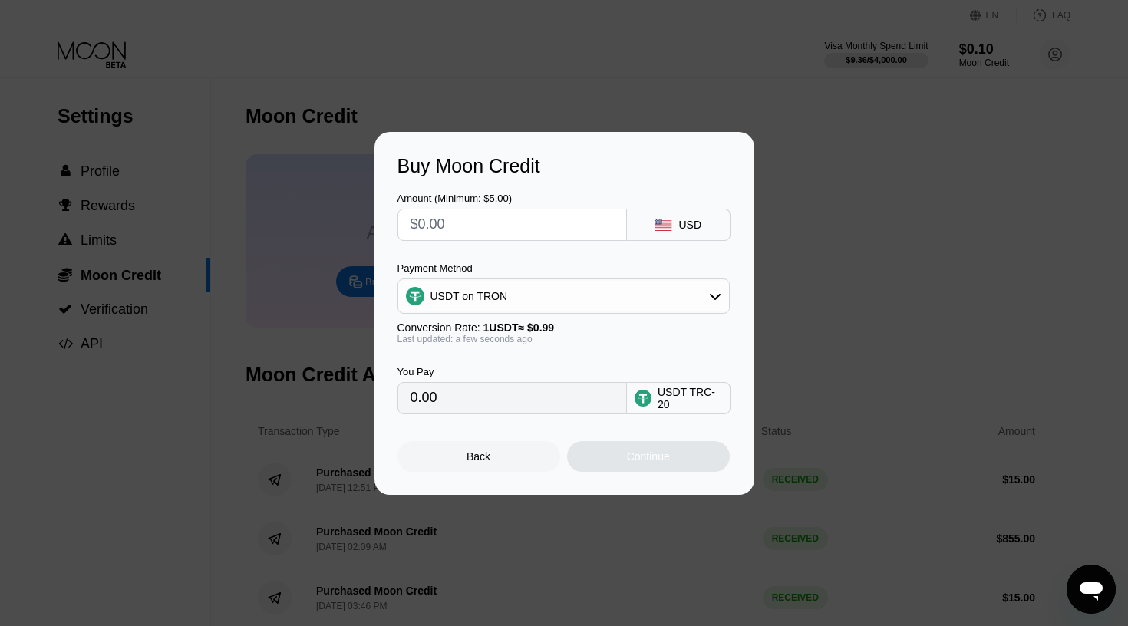
click at [491, 223] on input "text" at bounding box center [511, 224] width 203 height 31
type input "$1"
type input "1.01"
type input "$15"
type input "15.15"
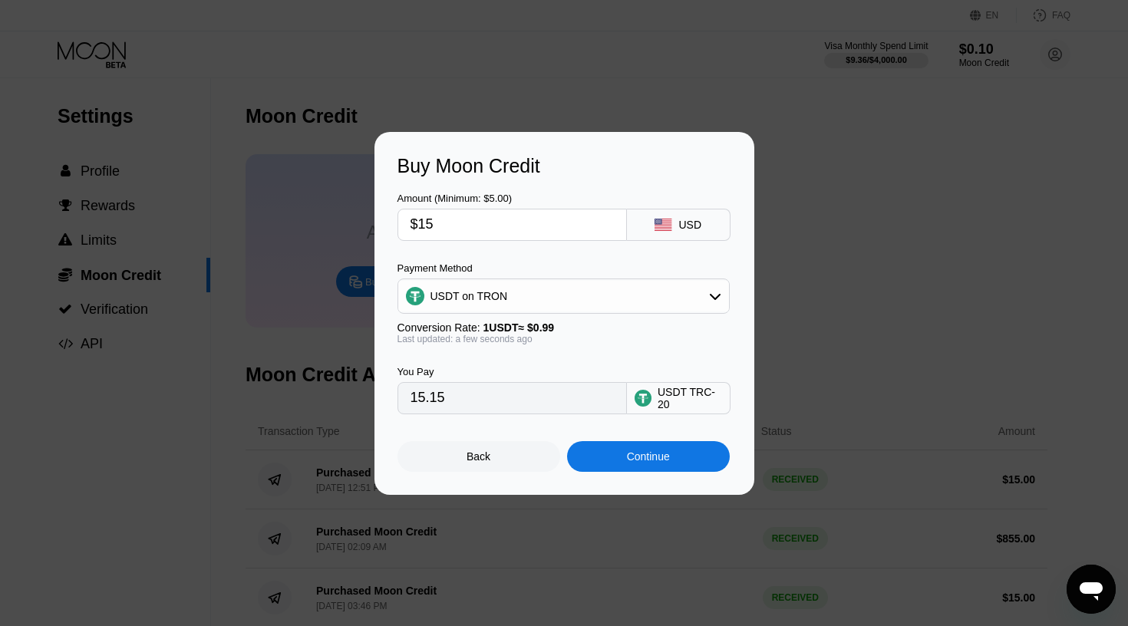
type input "$15"
click at [613, 449] on div "Continue" at bounding box center [648, 456] width 163 height 31
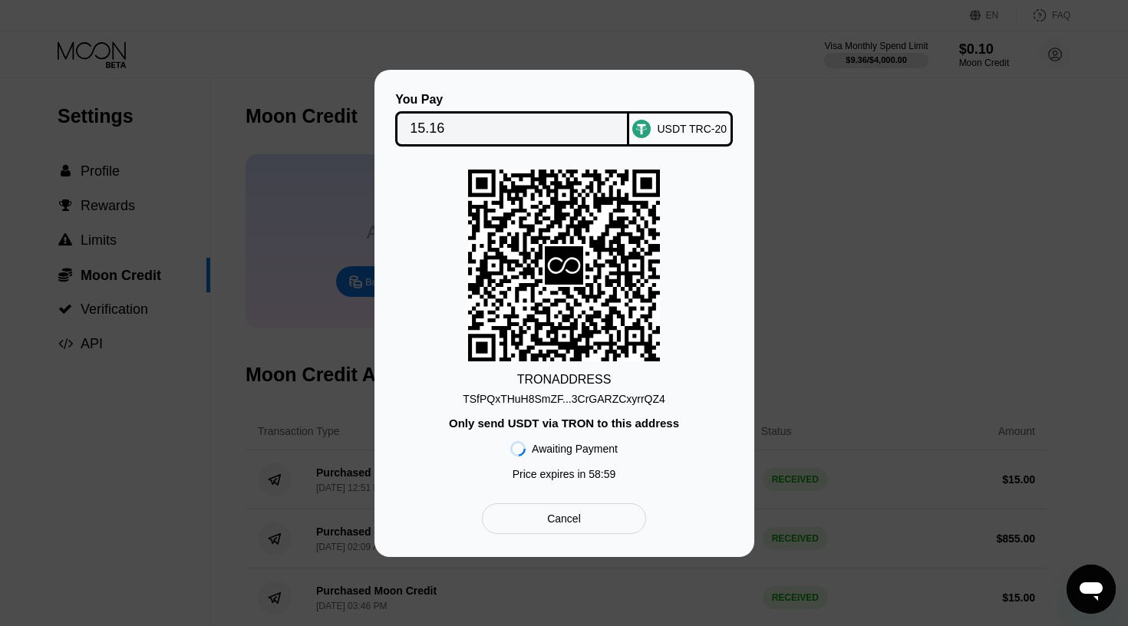
click at [644, 401] on div "TSfPQxTHuH8SmZF...3CrGARZCxyrrQZ4" at bounding box center [564, 399] width 203 height 12
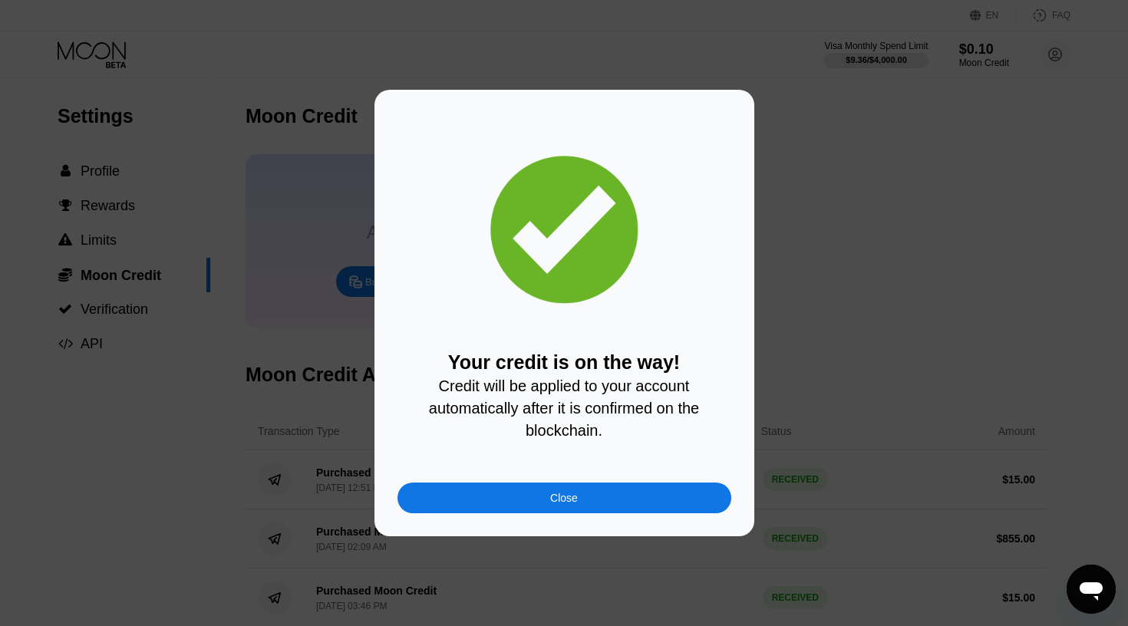
click at [626, 503] on div "Close" at bounding box center [564, 498] width 334 height 31
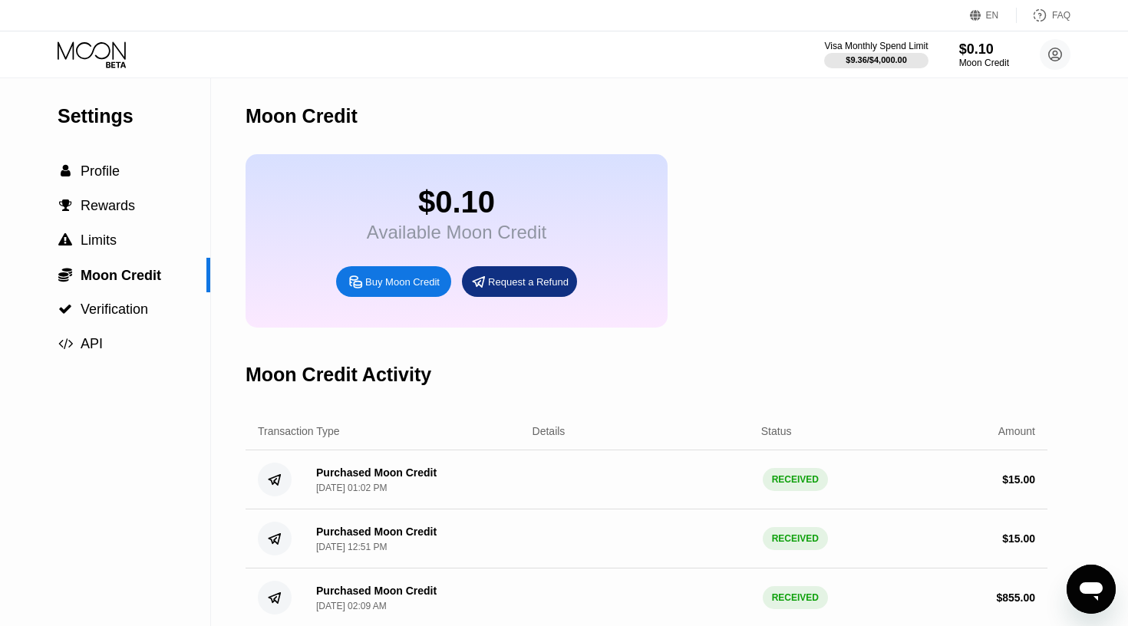
click at [977, 77] on div "Visa Monthly Spend Limit $9.36 / $4,000.00 $0.10 Moon Credit xd vex willohall2@…" at bounding box center [564, 54] width 1128 height 46
click at [977, 53] on div "$0.10" at bounding box center [983, 49] width 51 height 16
click at [165, 180] on div " Profile" at bounding box center [105, 171] width 210 height 35
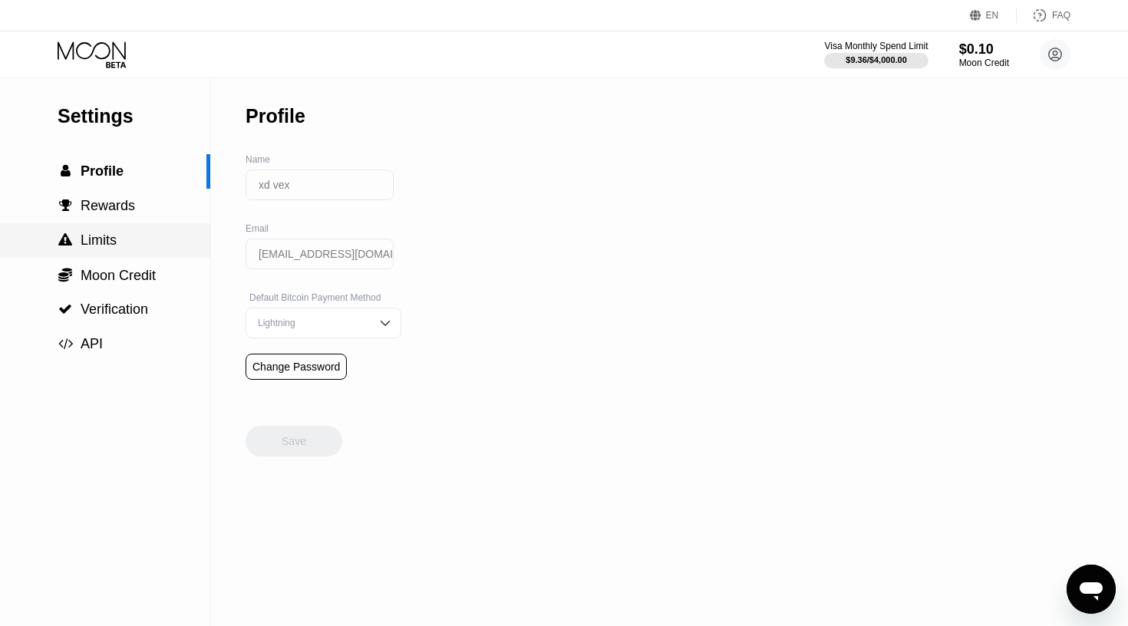
click at [129, 239] on div " Limits" at bounding box center [105, 240] width 210 height 16
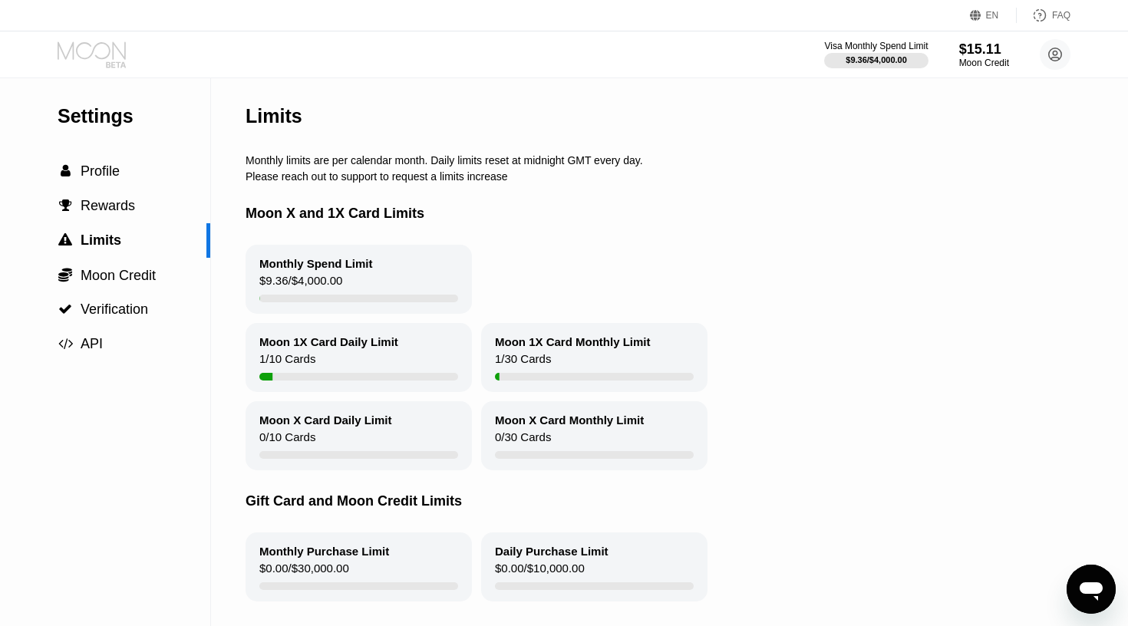
click at [101, 48] on icon at bounding box center [93, 54] width 71 height 27
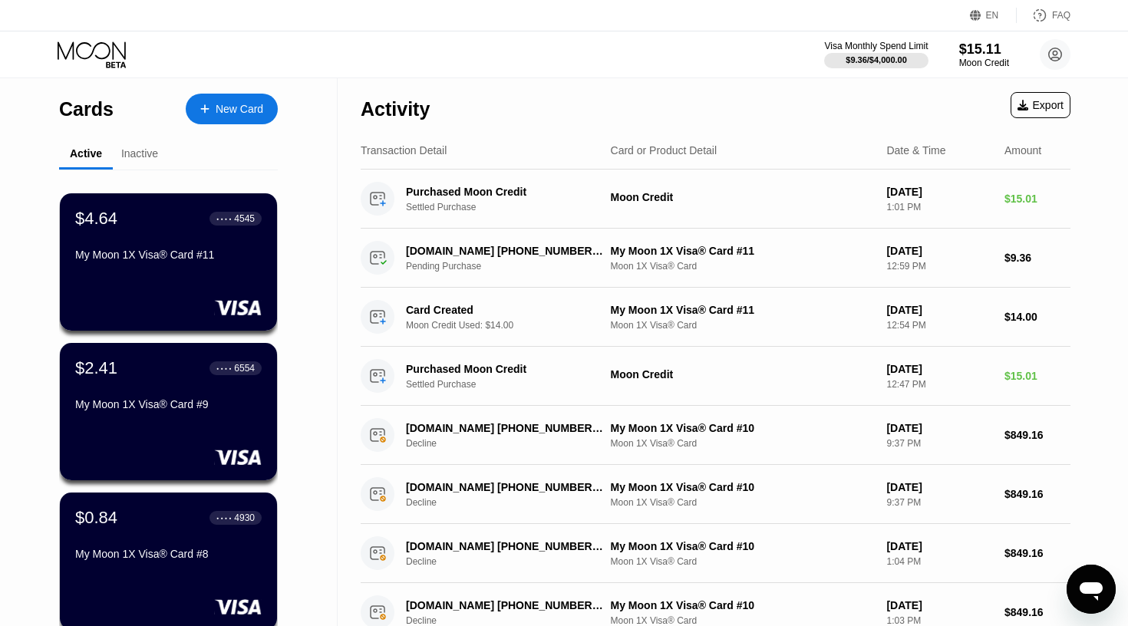
click at [242, 97] on div "New Card" at bounding box center [232, 109] width 92 height 31
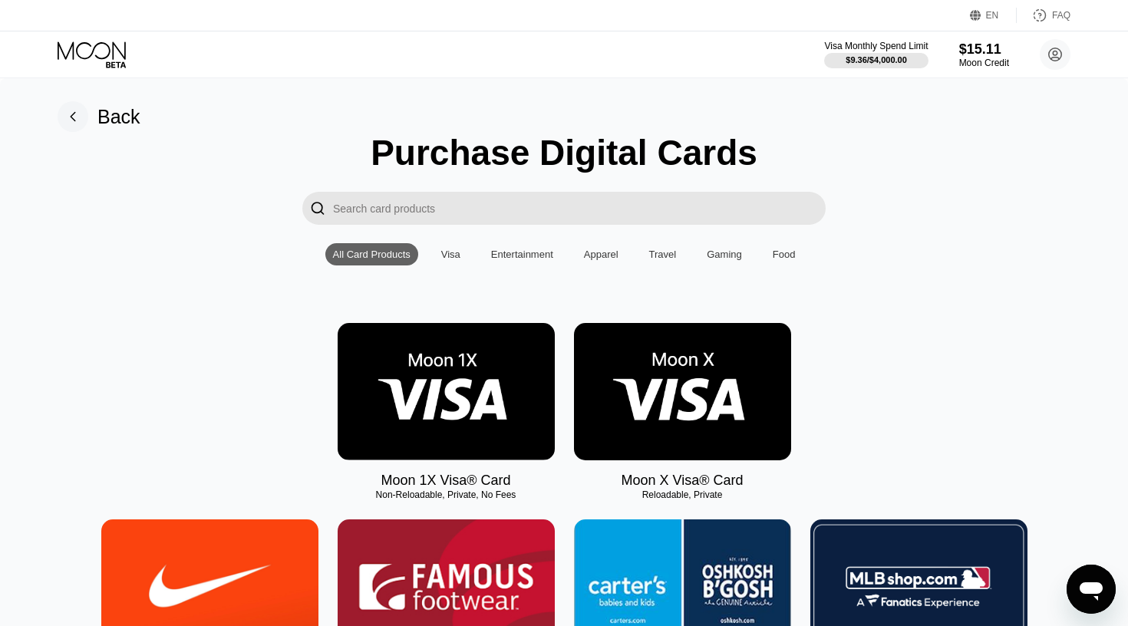
click at [508, 378] on img at bounding box center [446, 391] width 217 height 137
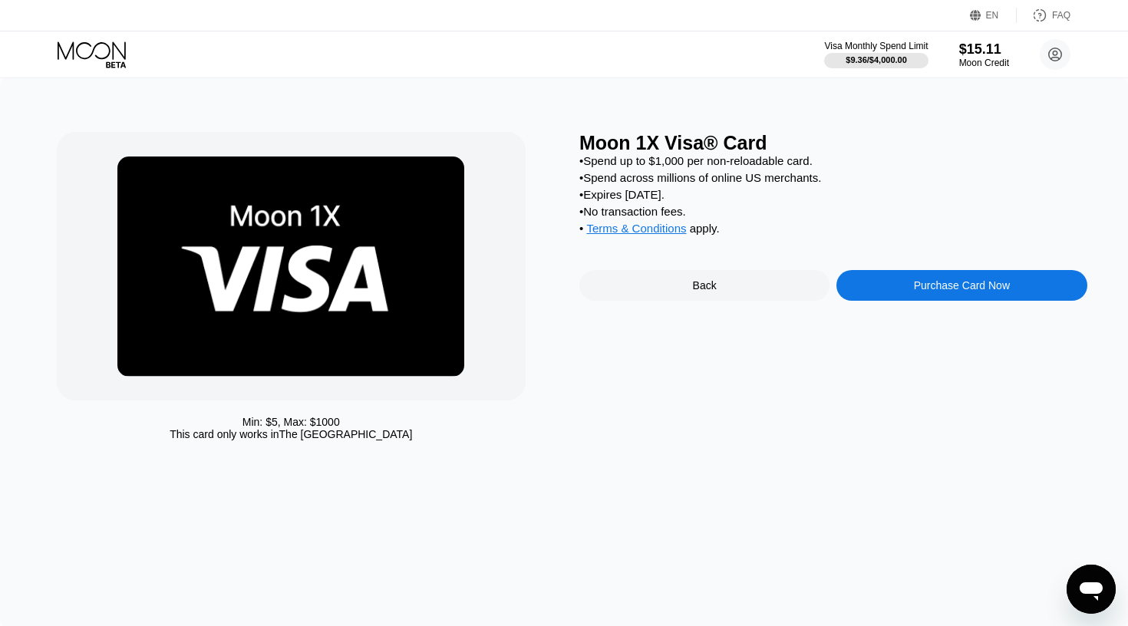
click at [921, 292] on div "Purchase Card Now" at bounding box center [962, 285] width 96 height 12
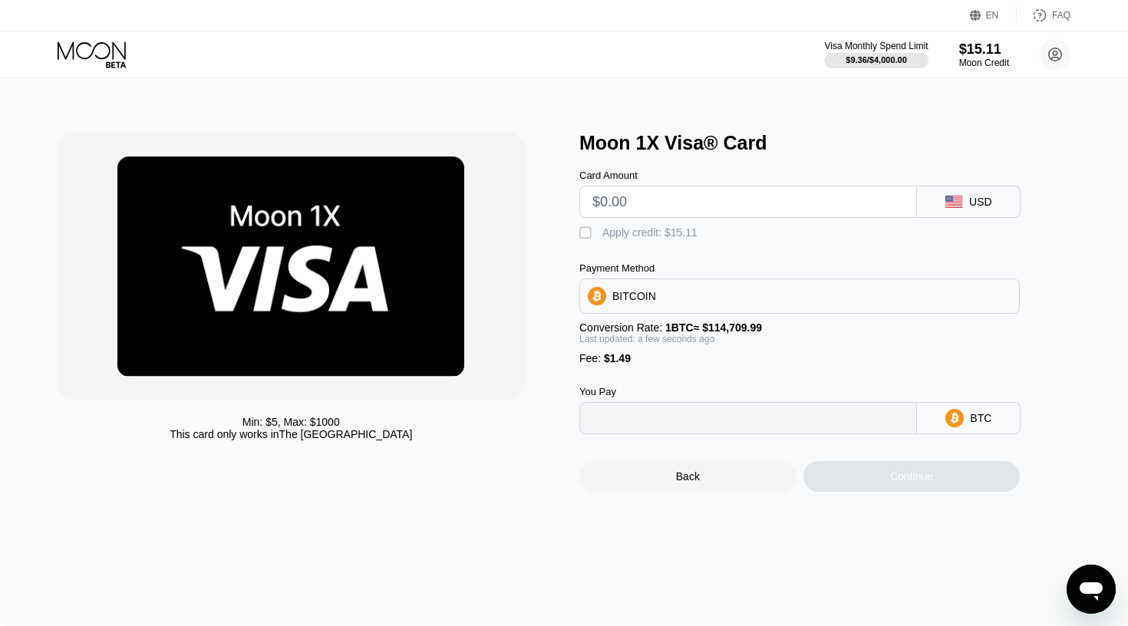
type input "0"
click at [714, 188] on input "text" at bounding box center [747, 201] width 311 height 31
click at [649, 232] on div "Apply credit: $15.11" at bounding box center [649, 232] width 95 height 12
click at [657, 204] on input "text" at bounding box center [747, 201] width 311 height 31
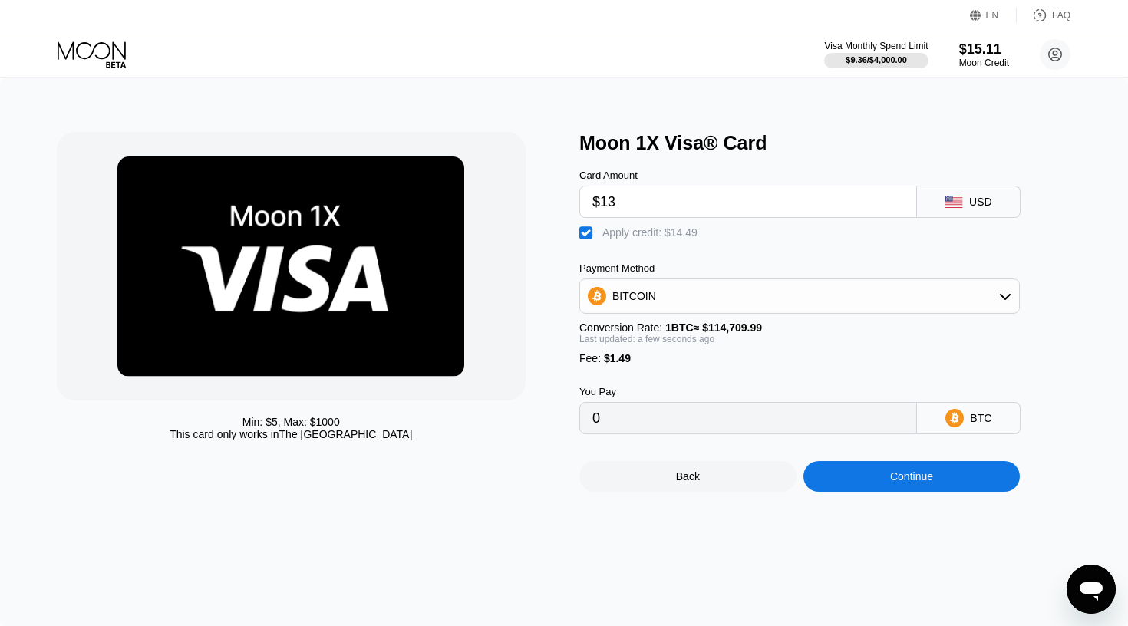
type input "$13"
click at [865, 291] on div "BITCOIN" at bounding box center [799, 296] width 439 height 31
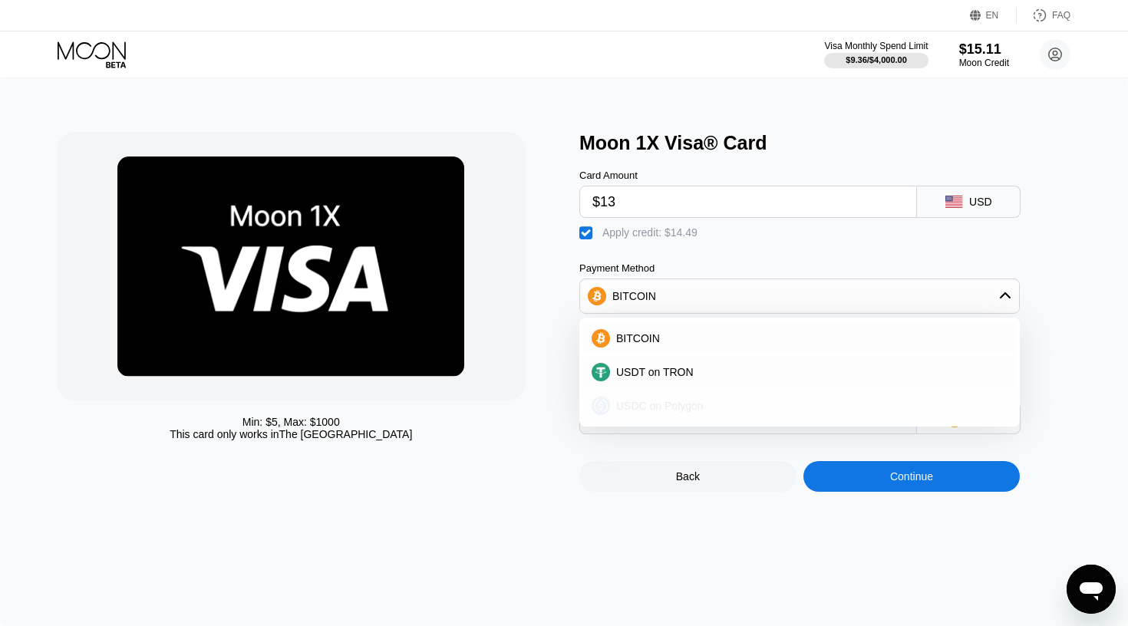
drag, startPoint x: 786, startPoint y: 403, endPoint x: 850, endPoint y: 275, distance: 142.7
click at [850, 275] on div "Payment Method BITCOIN BITCOIN USDT on TRON USDC on Polygon" at bounding box center [799, 287] width 440 height 51
click at [888, 461] on div "Back Continue" at bounding box center [824, 463] width 491 height 58
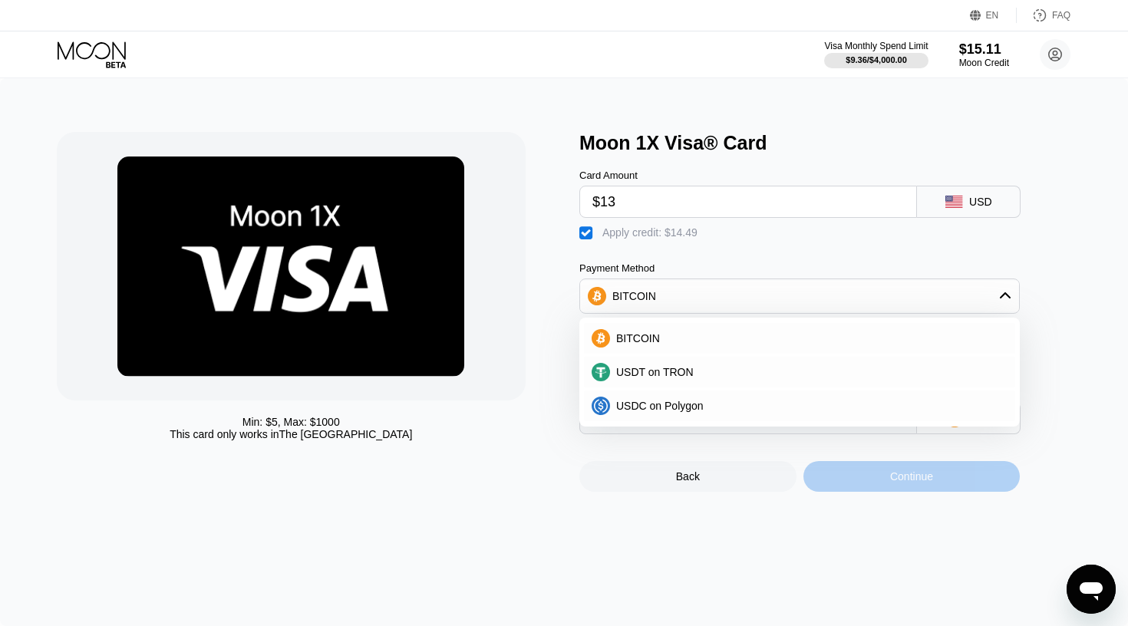
click at [886, 478] on div "Continue" at bounding box center [911, 476] width 217 height 31
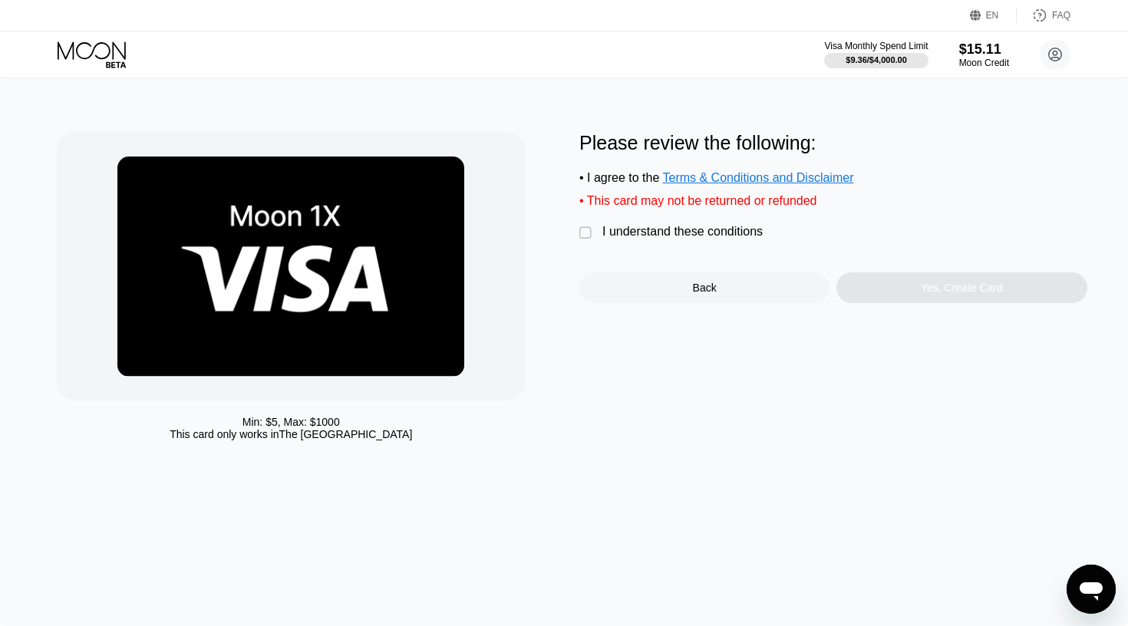
click at [737, 240] on div " I understand these conditions" at bounding box center [674, 233] width 191 height 16
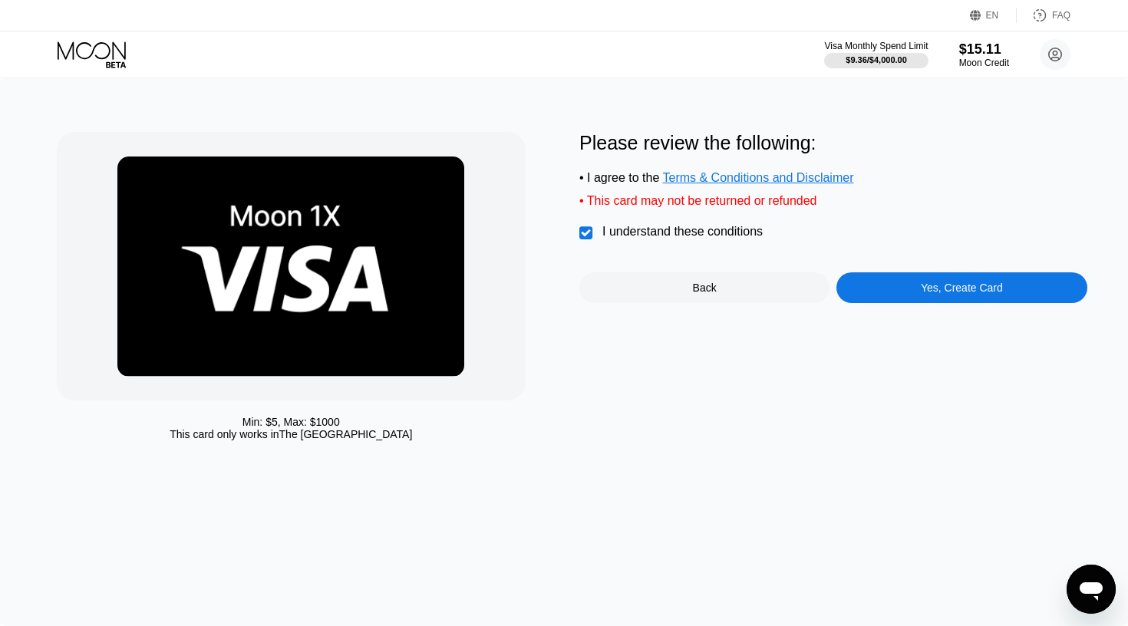
click at [912, 268] on div "Please review the following: • I agree to the Terms & Conditions and Disclaimer…" at bounding box center [833, 217] width 508 height 171
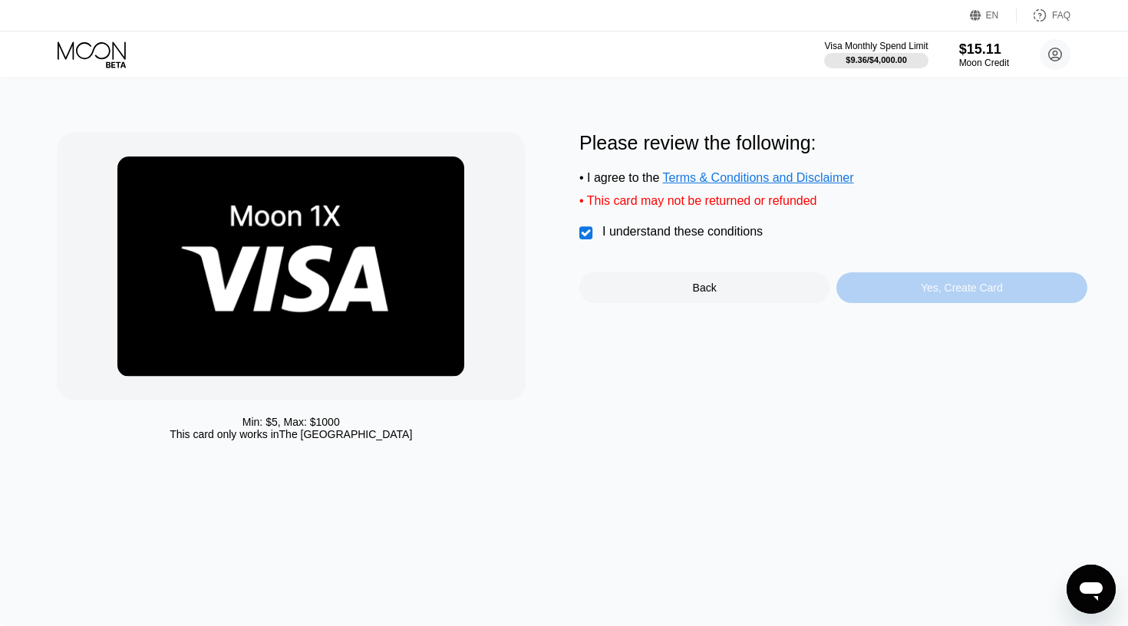
click at [912, 293] on div "Yes, Create Card" at bounding box center [961, 287] width 250 height 31
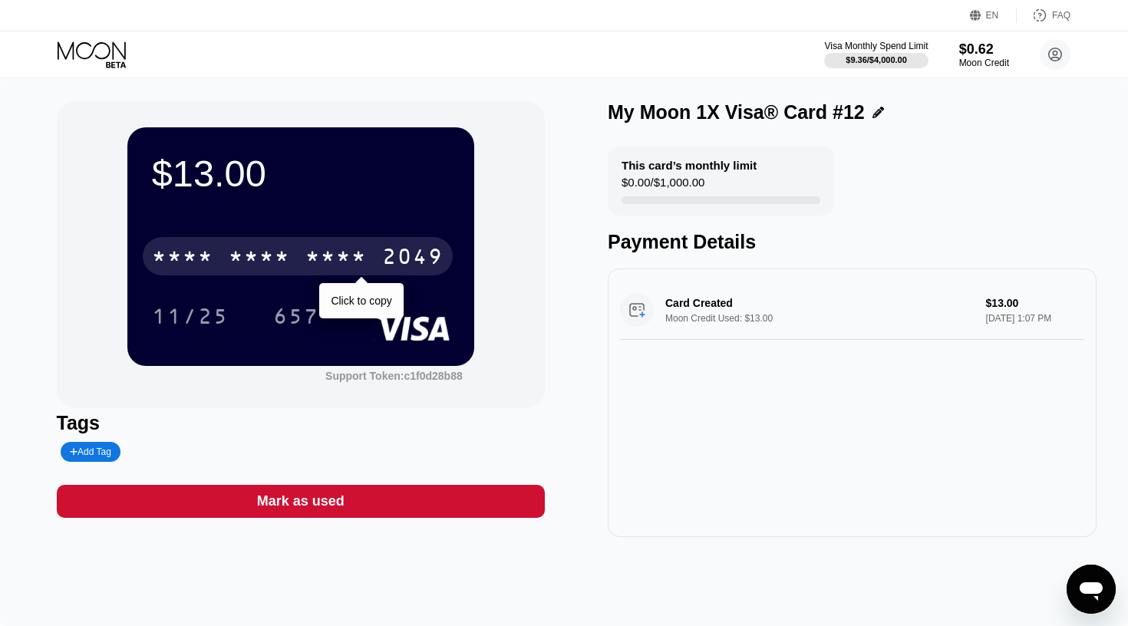
click at [374, 247] on div "* * * * * * * * * * * * 2049" at bounding box center [298, 256] width 310 height 38
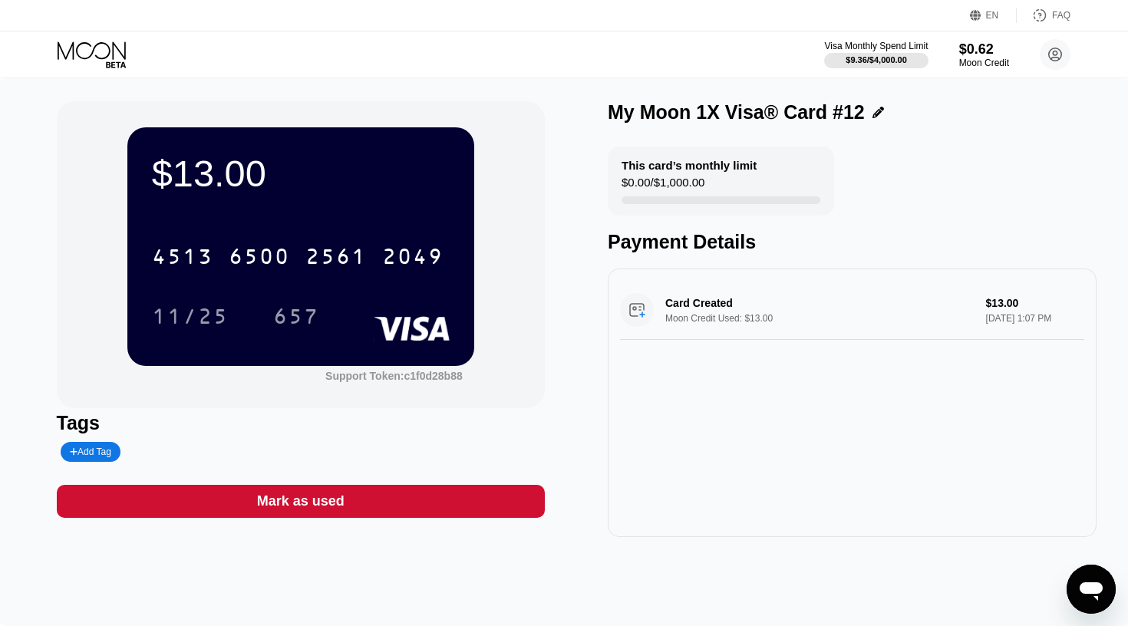
click at [203, 308] on div "11/25" at bounding box center [190, 318] width 77 height 25
click at [317, 312] on div "657" at bounding box center [296, 318] width 46 height 25
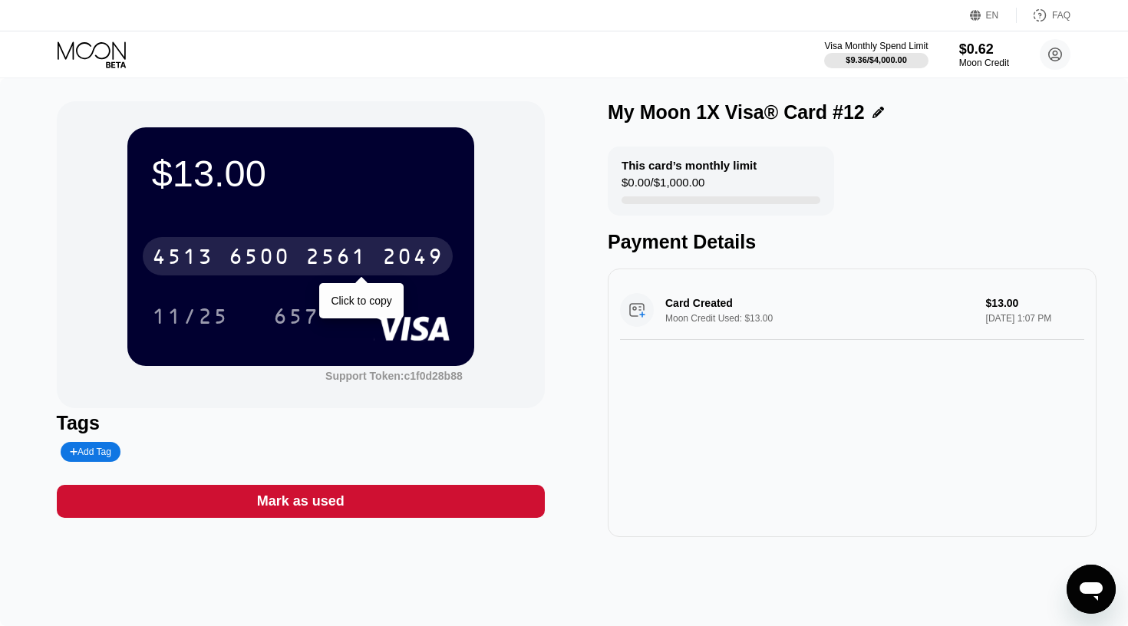
click at [379, 249] on div "4513 6500 2561 2049" at bounding box center [298, 256] width 310 height 38
